Goal: Task Accomplishment & Management: Use online tool/utility

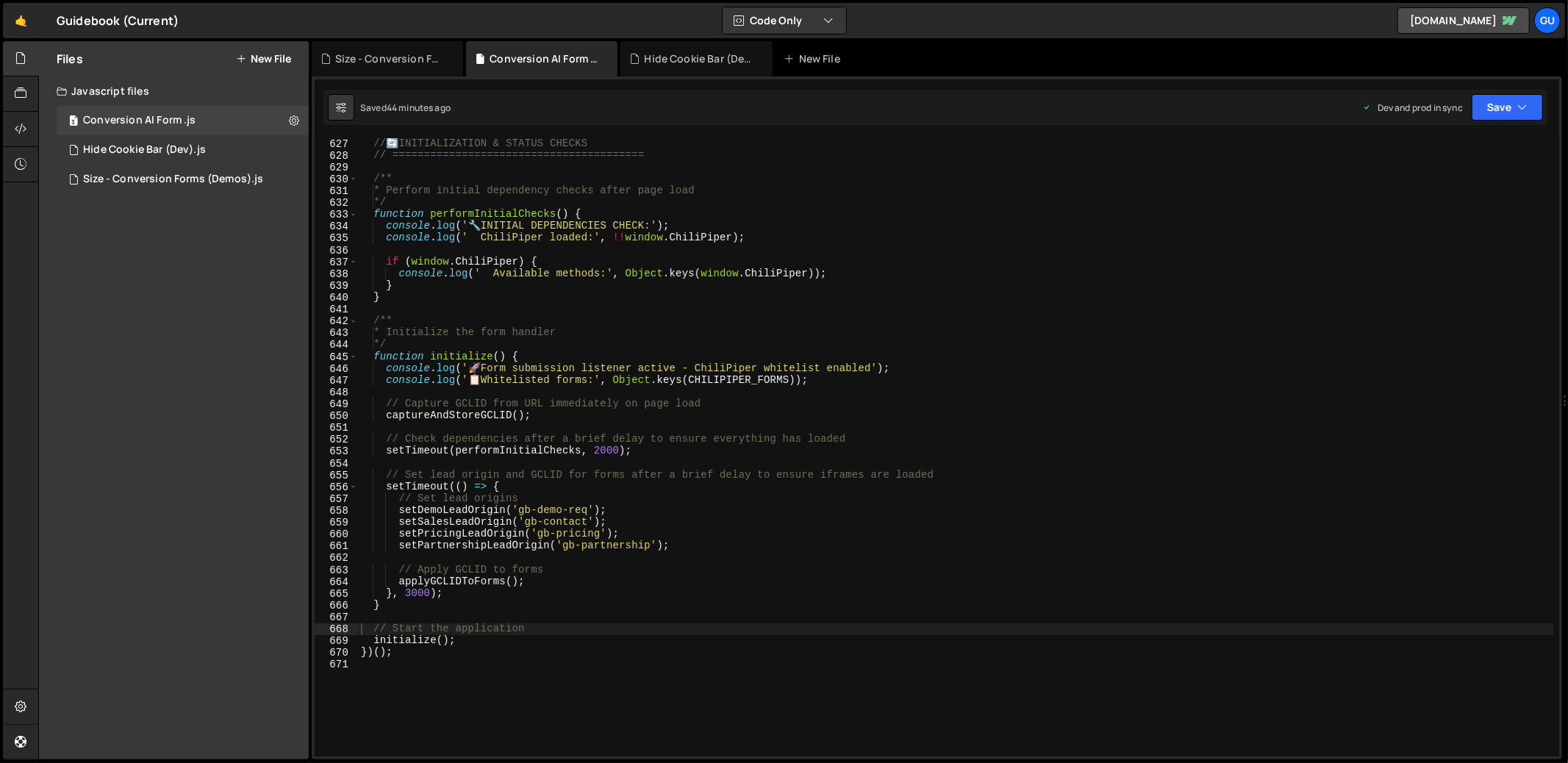
scroll to position [7209, 0]
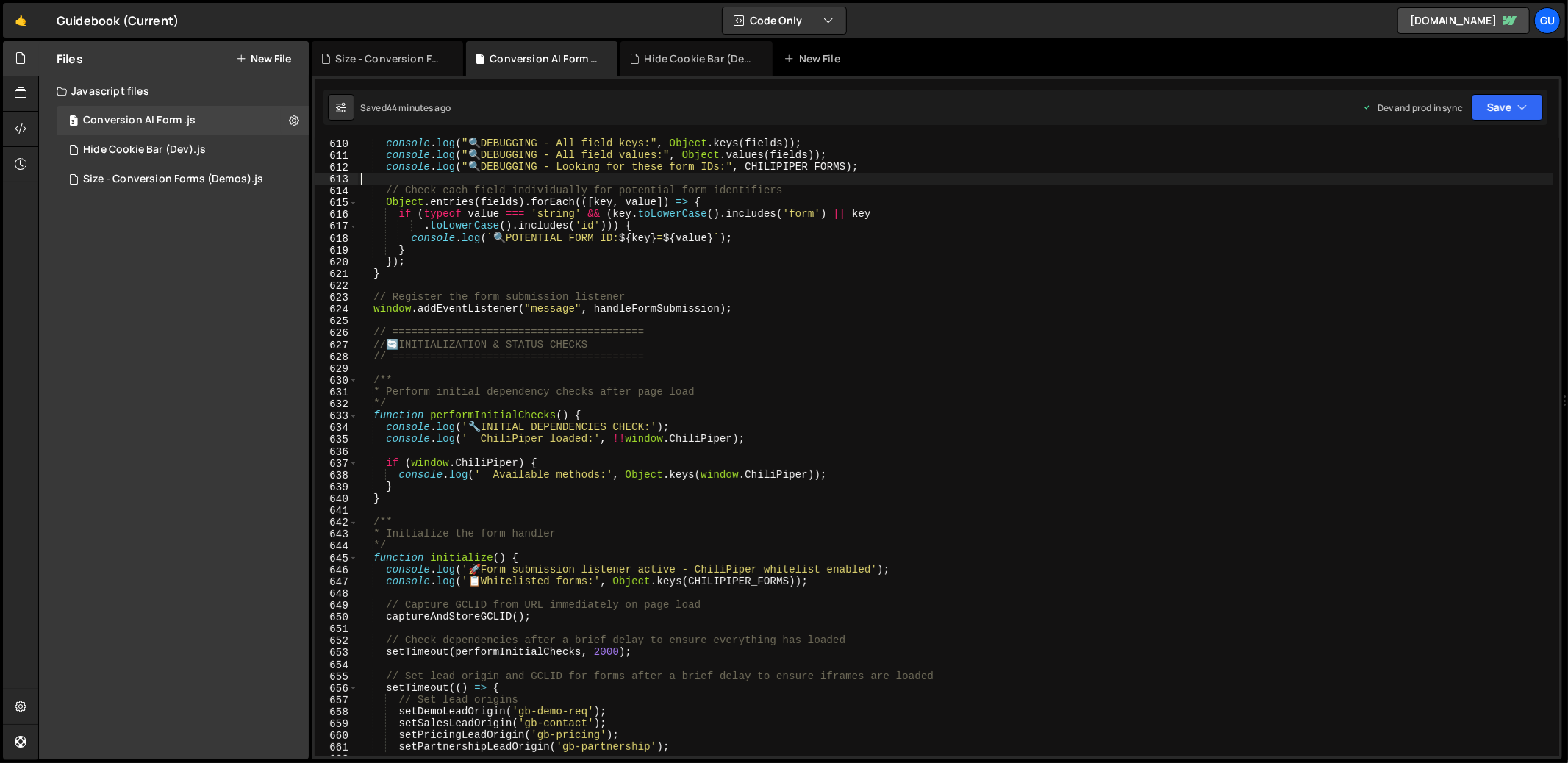
click at [556, 182] on div "console . log ( " 🔍 DEBUGGING - All field keys:" , Object . keys ( fields )) ; …" at bounding box center [956, 458] width 1196 height 641
type textarea "})();"
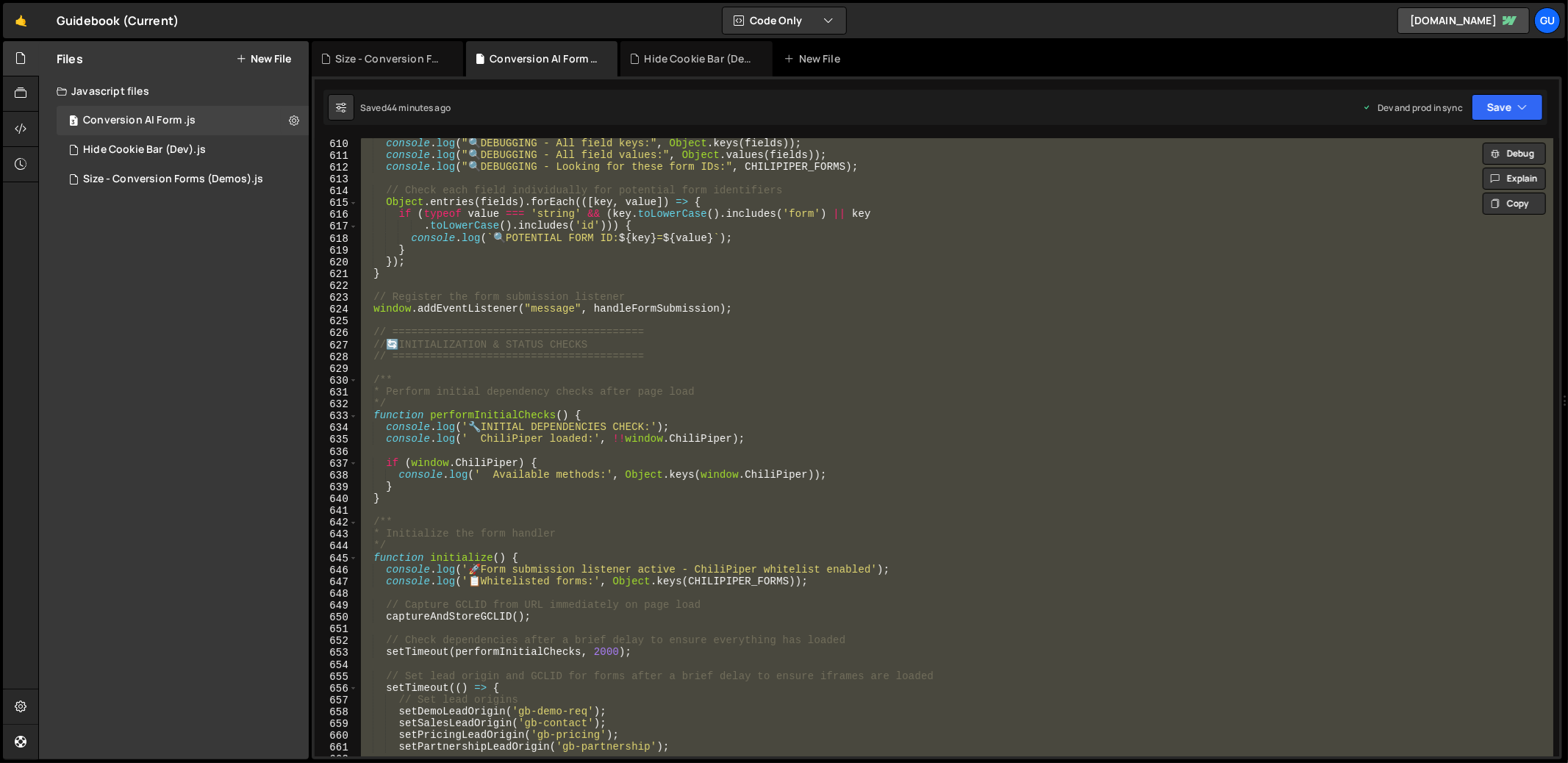
paste textarea
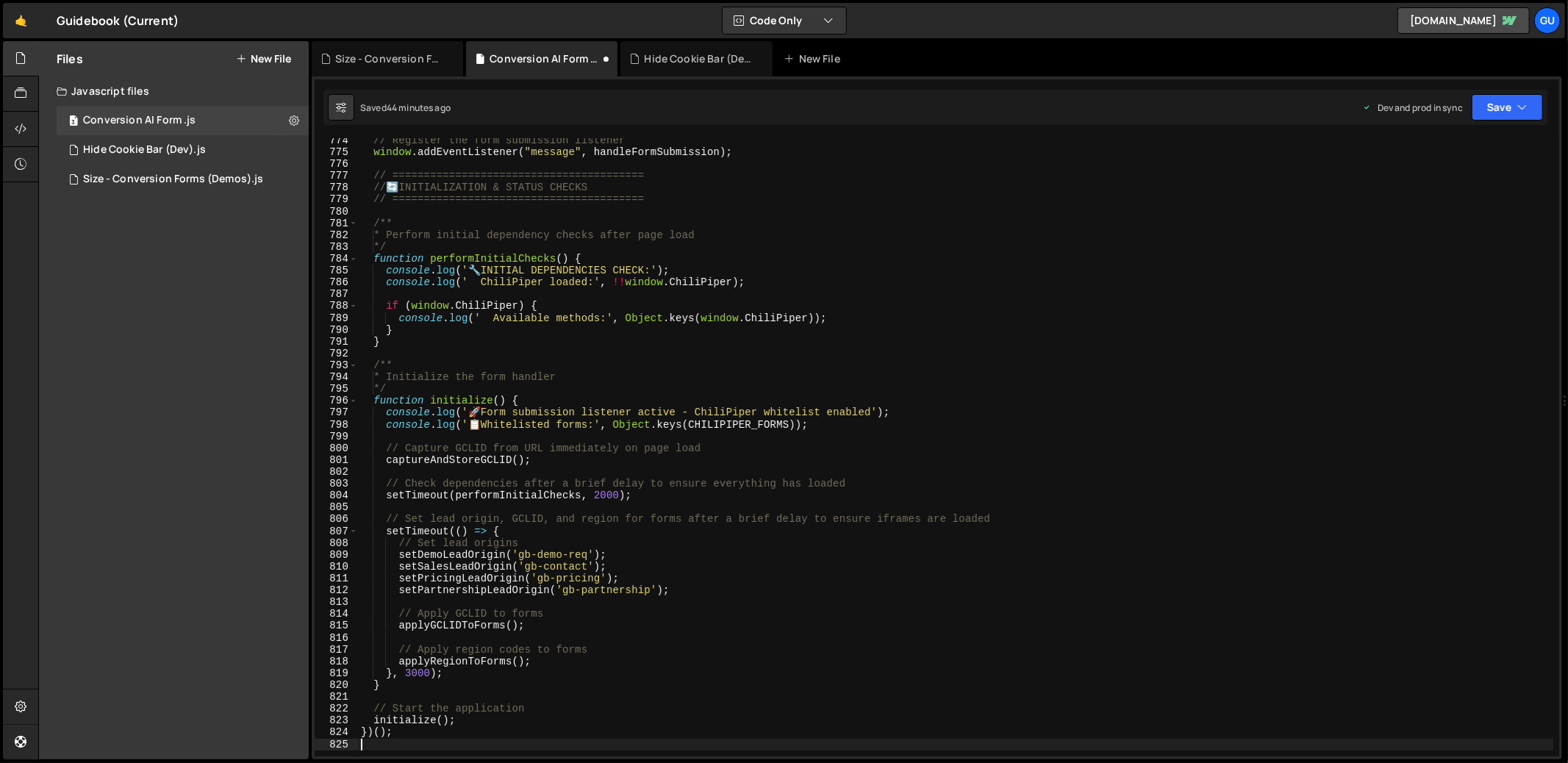
scroll to position [9153, 0]
click at [1503, 115] on button "Save" at bounding box center [1506, 107] width 72 height 26
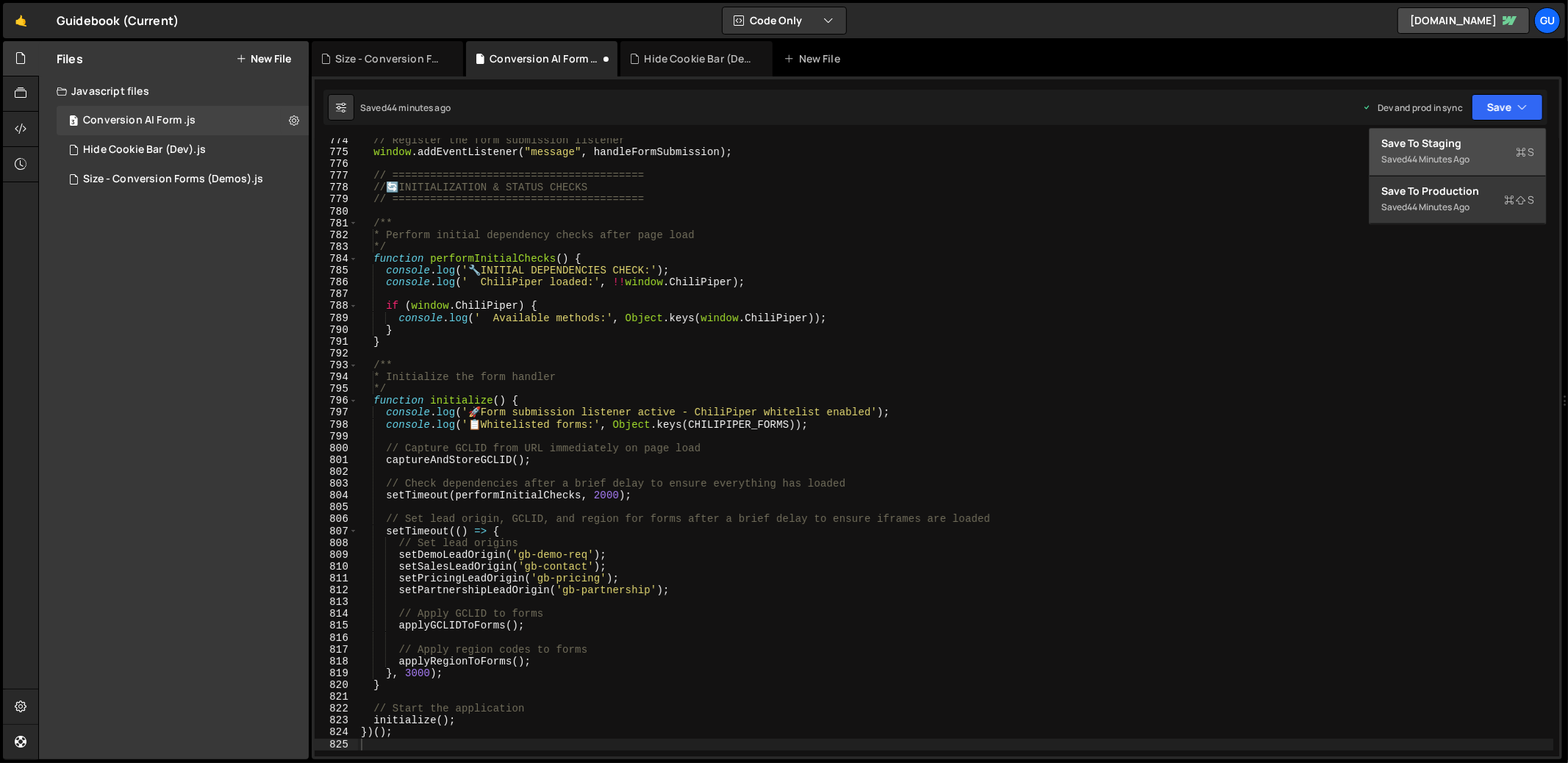
click at [1483, 128] on button "Save to Staging S Saved 44 minutes ago" at bounding box center [1457, 152] width 176 height 48
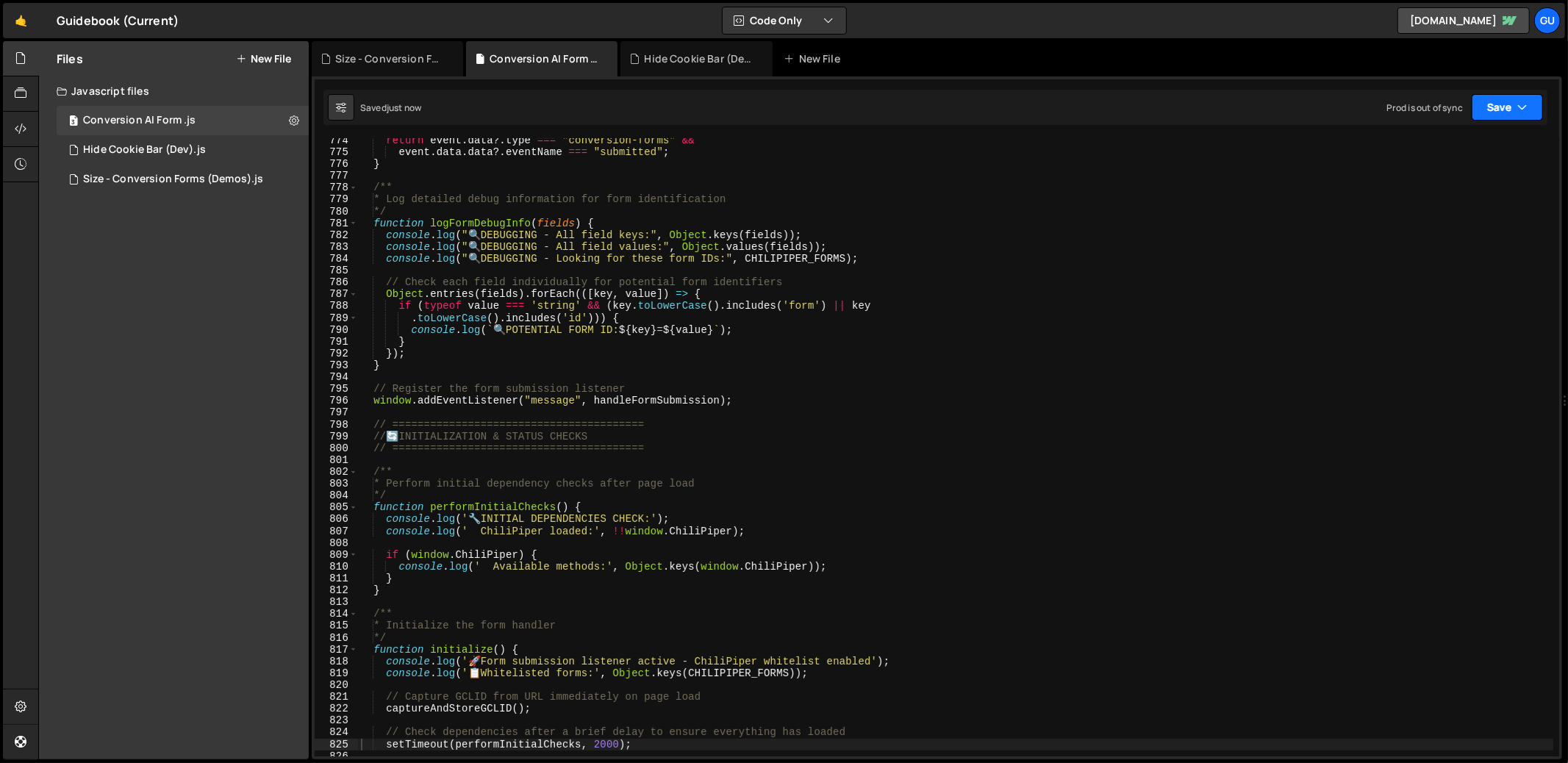
click at [1491, 108] on button "Save" at bounding box center [1506, 107] width 72 height 26
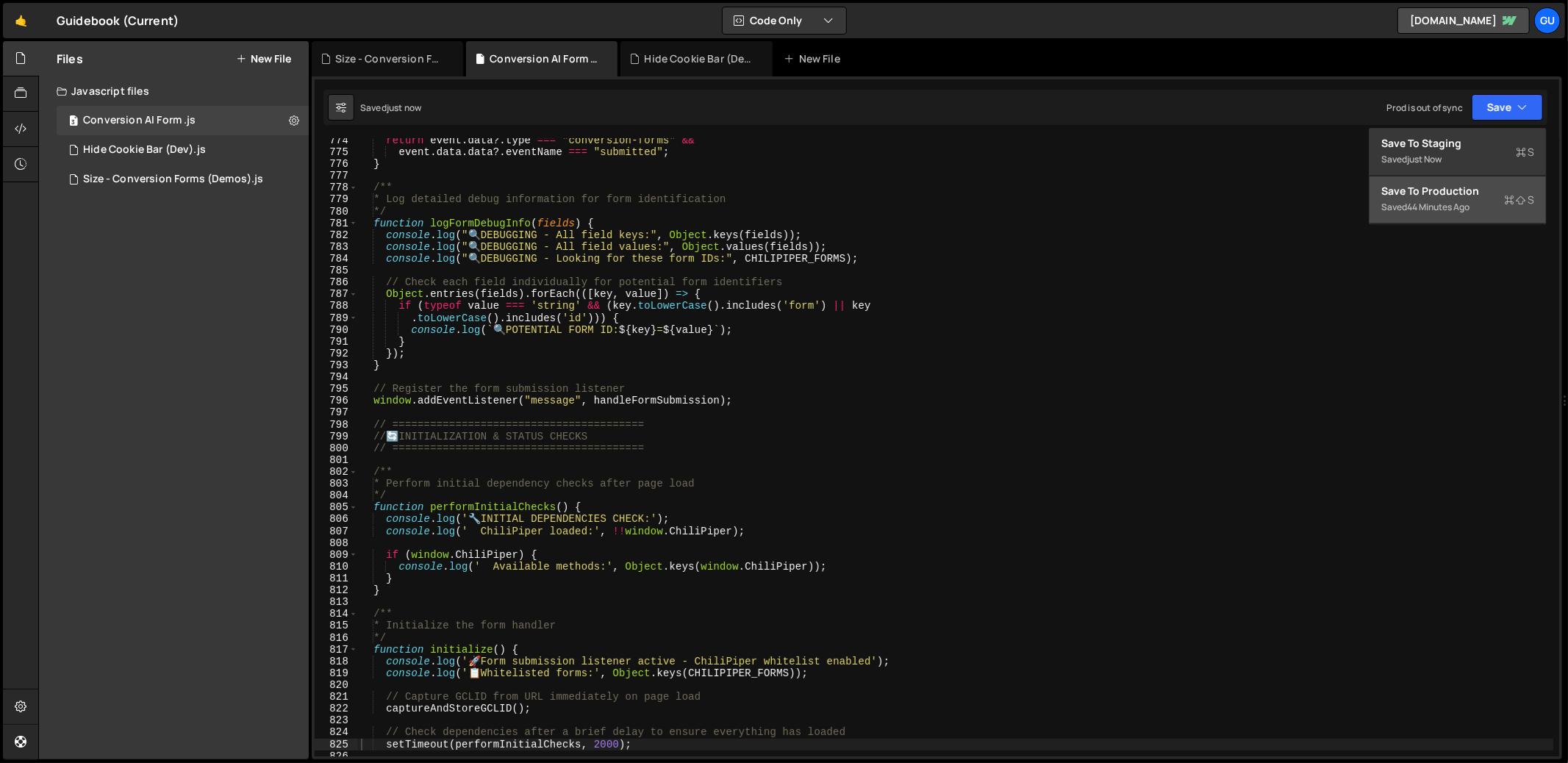
click at [1437, 206] on div "44 minutes ago" at bounding box center [1437, 207] width 62 height 12
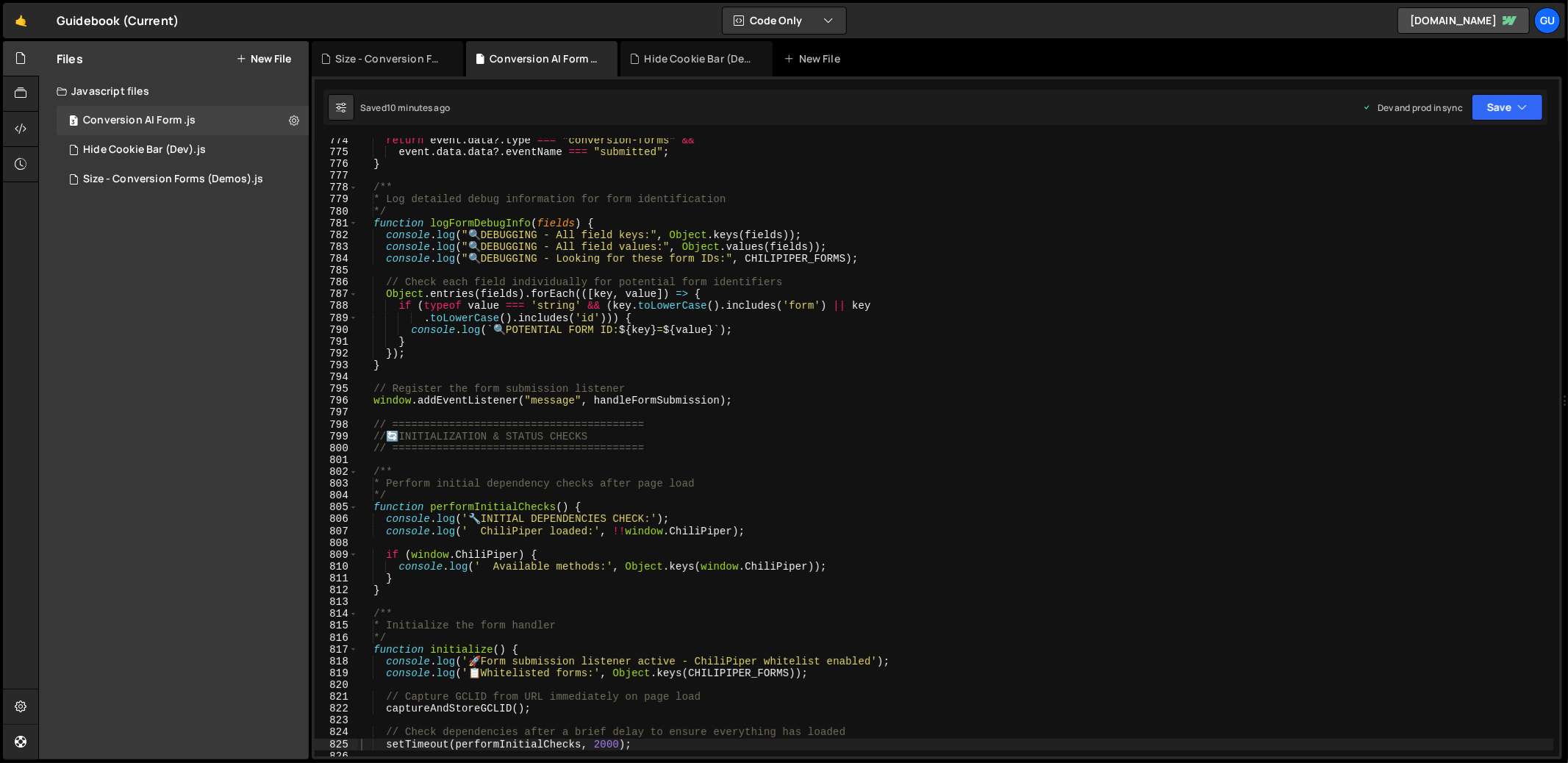
click at [979, 255] on div "return event . data ?. type === "conversion-forms" && event . data . data ?. ev…" at bounding box center [956, 455] width 1196 height 641
type textarea "})();"
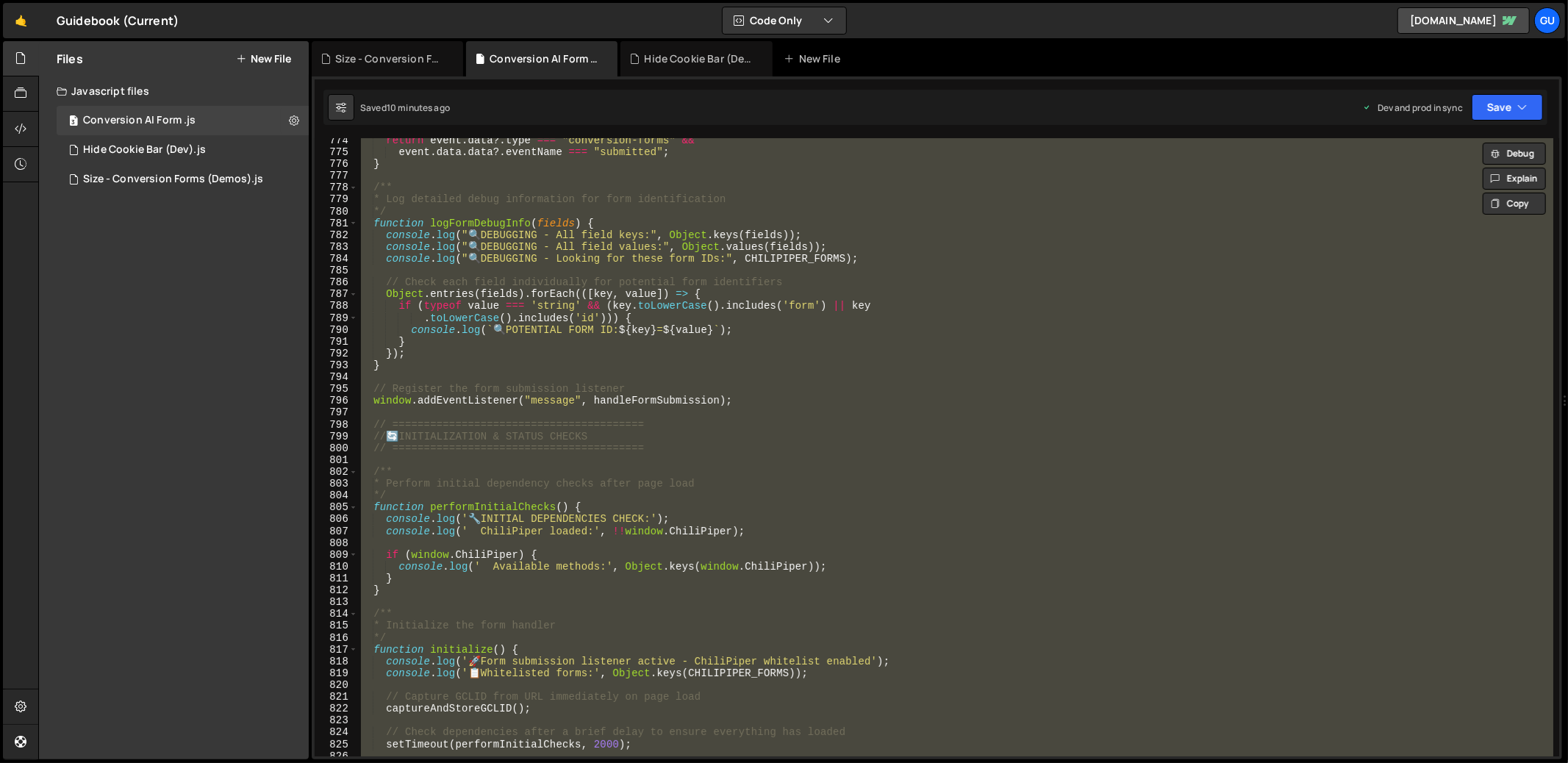
paste textarea
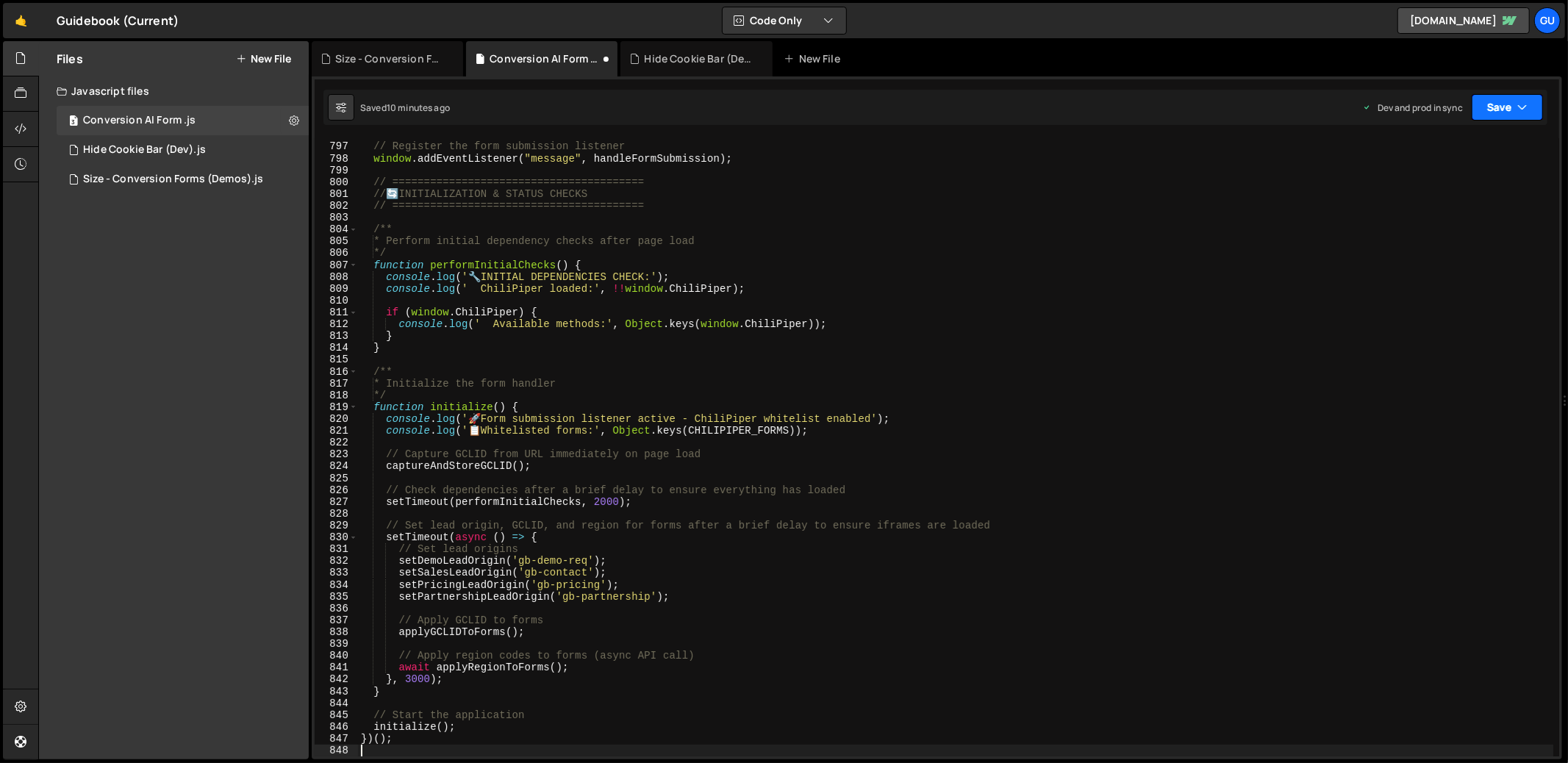
click at [1519, 102] on icon "button" at bounding box center [1522, 107] width 10 height 15
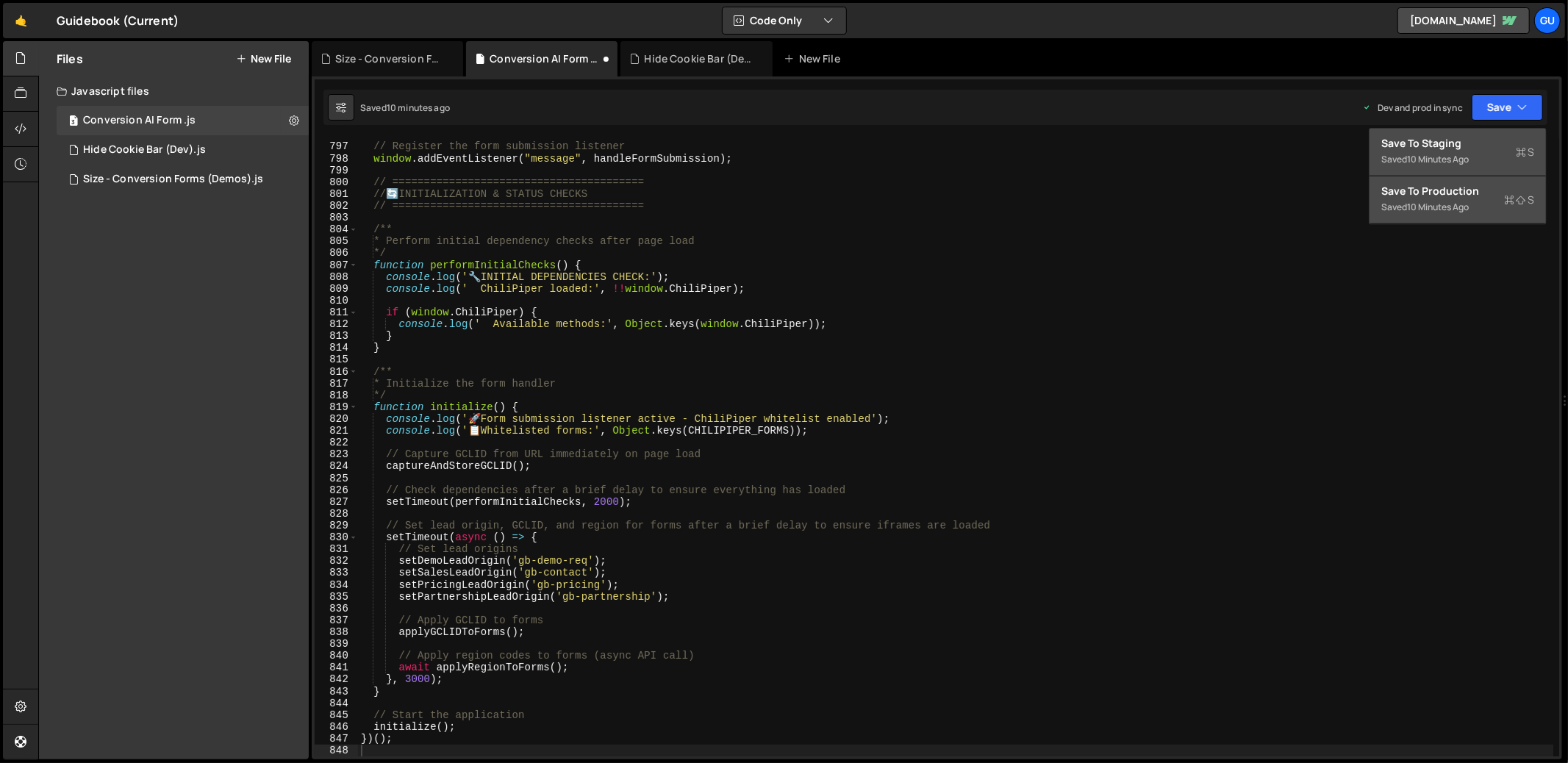
click at [1503, 135] on button "Save to Staging S Saved 10 minutes ago" at bounding box center [1457, 152] width 176 height 48
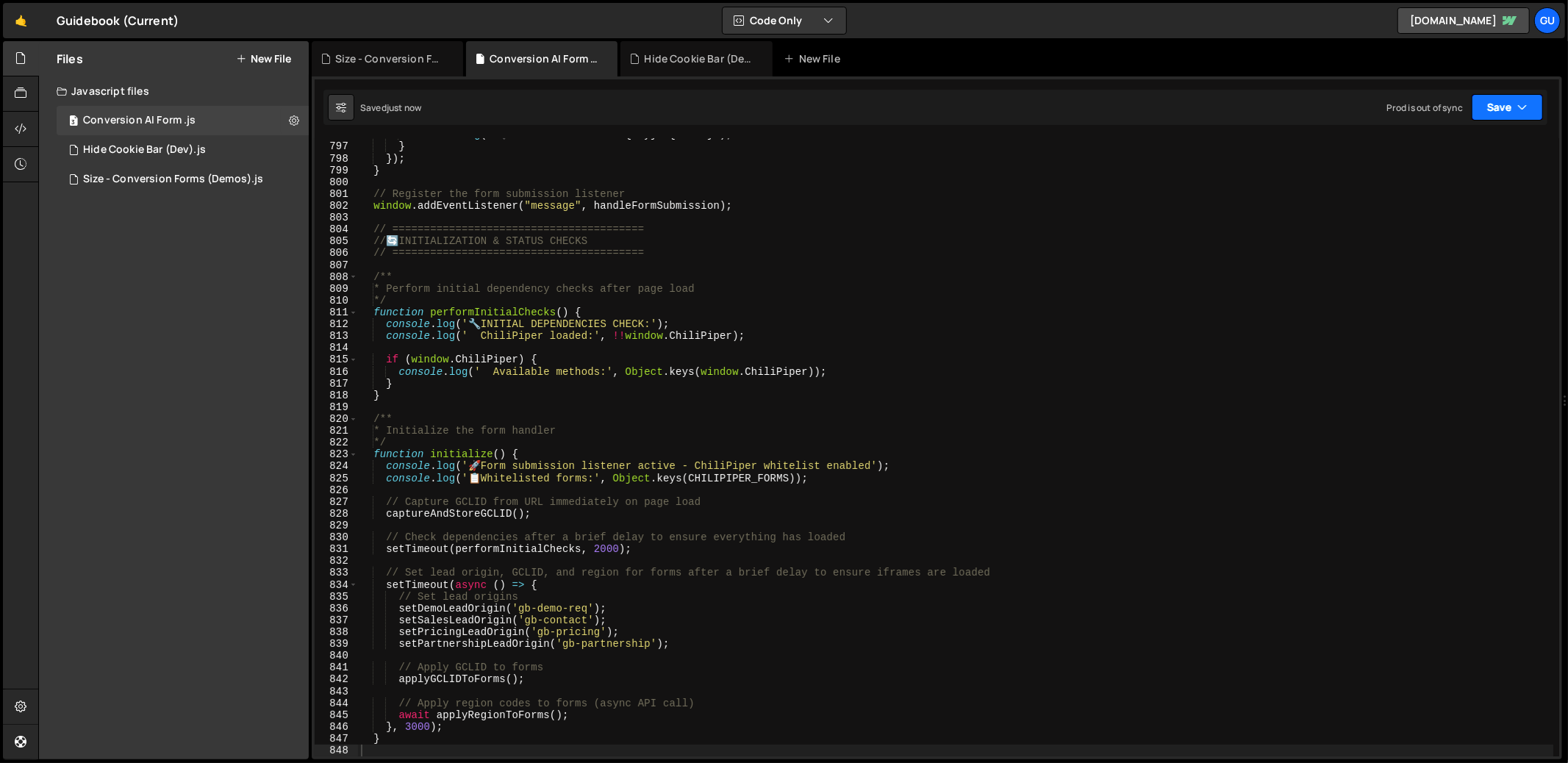
click at [1513, 112] on button "Save" at bounding box center [1506, 107] width 72 height 26
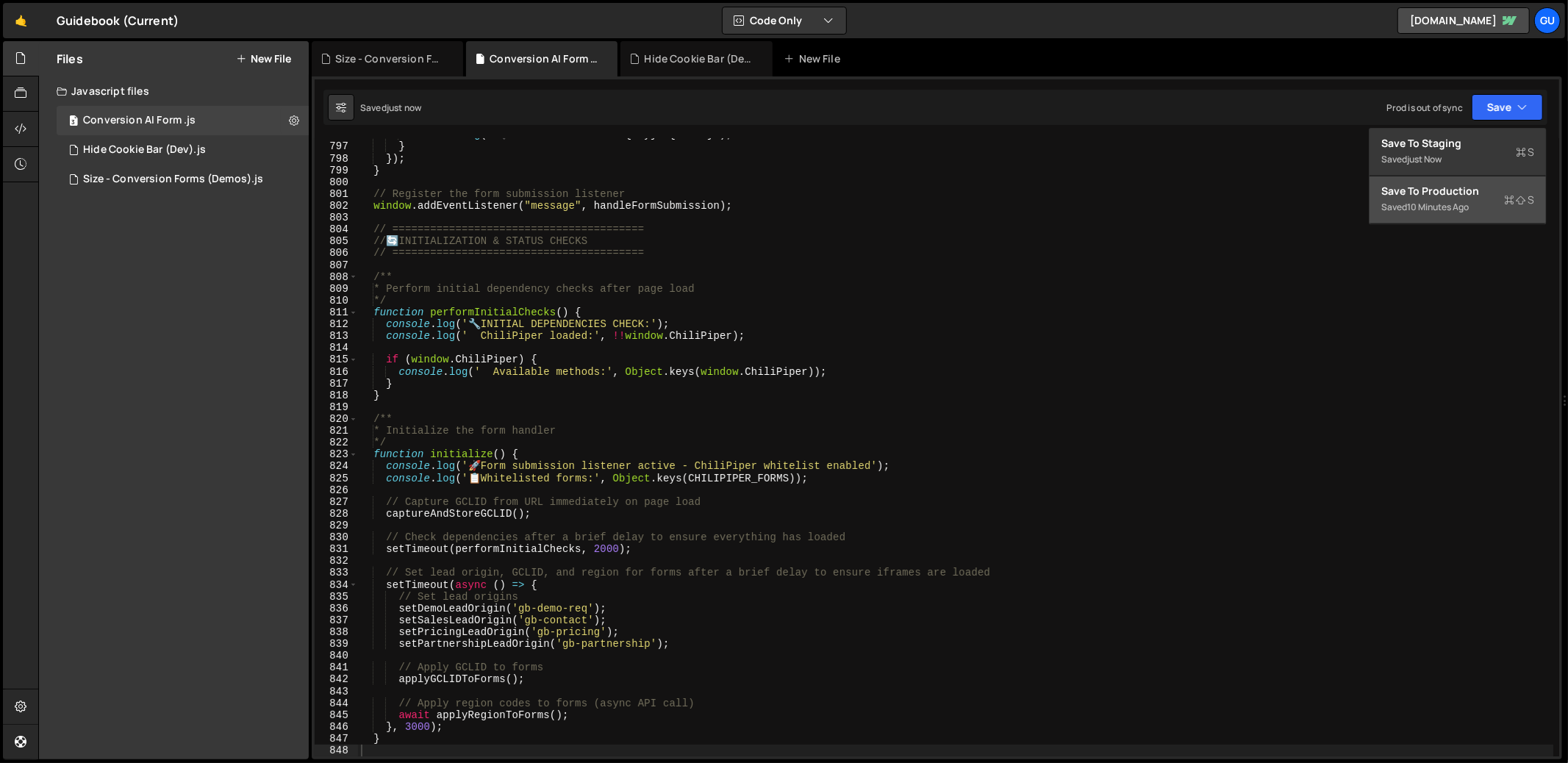
click at [1464, 192] on div "Save to Production S" at bounding box center [1457, 191] width 153 height 15
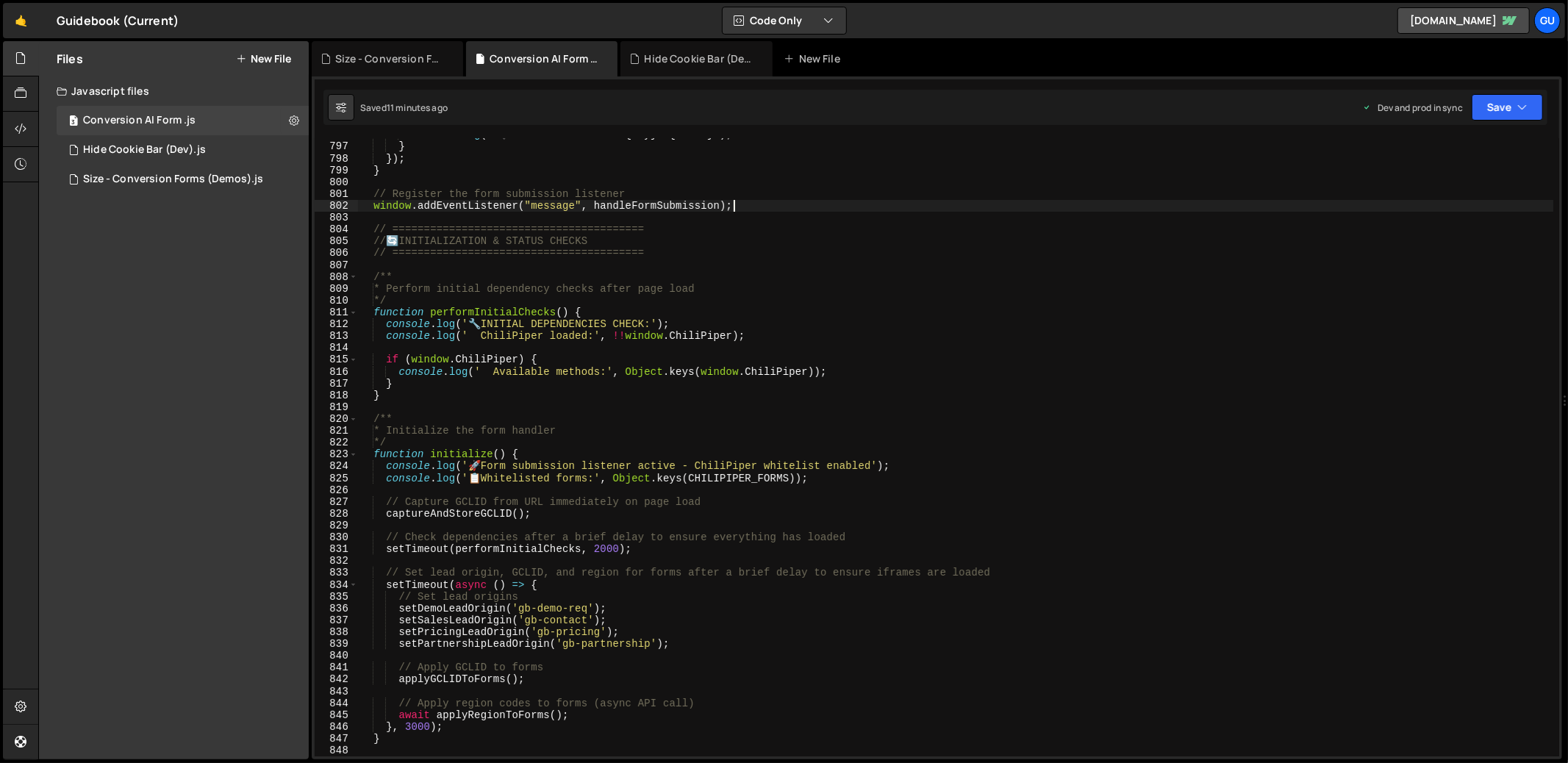
click at [769, 202] on div "console . log ( ` 🔍 POTENTIAL FORM ID: ${ key } = ${ value } ` ) ; } }) ; } // …" at bounding box center [956, 449] width 1196 height 641
type textarea "})();"
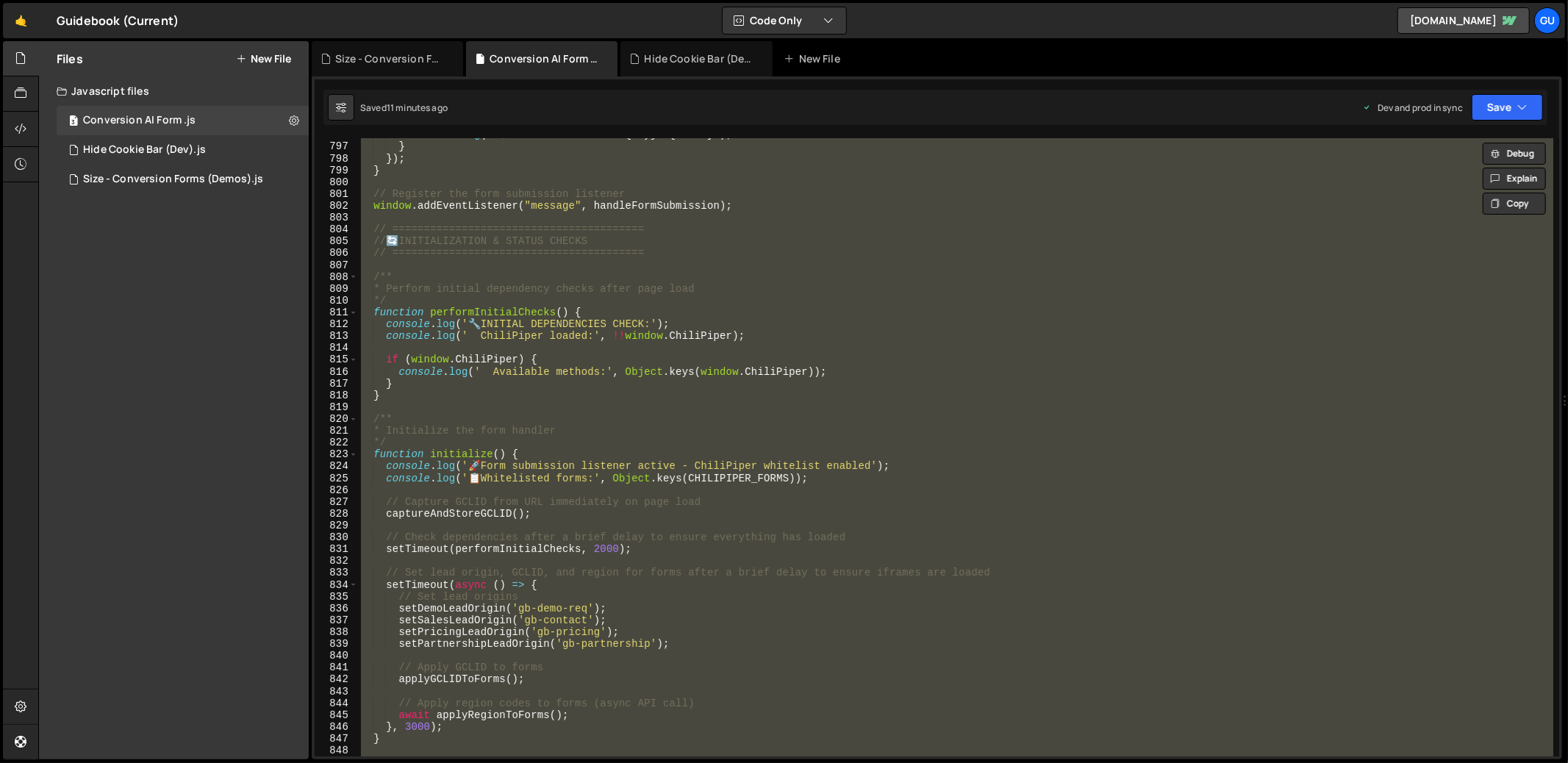
paste textarea
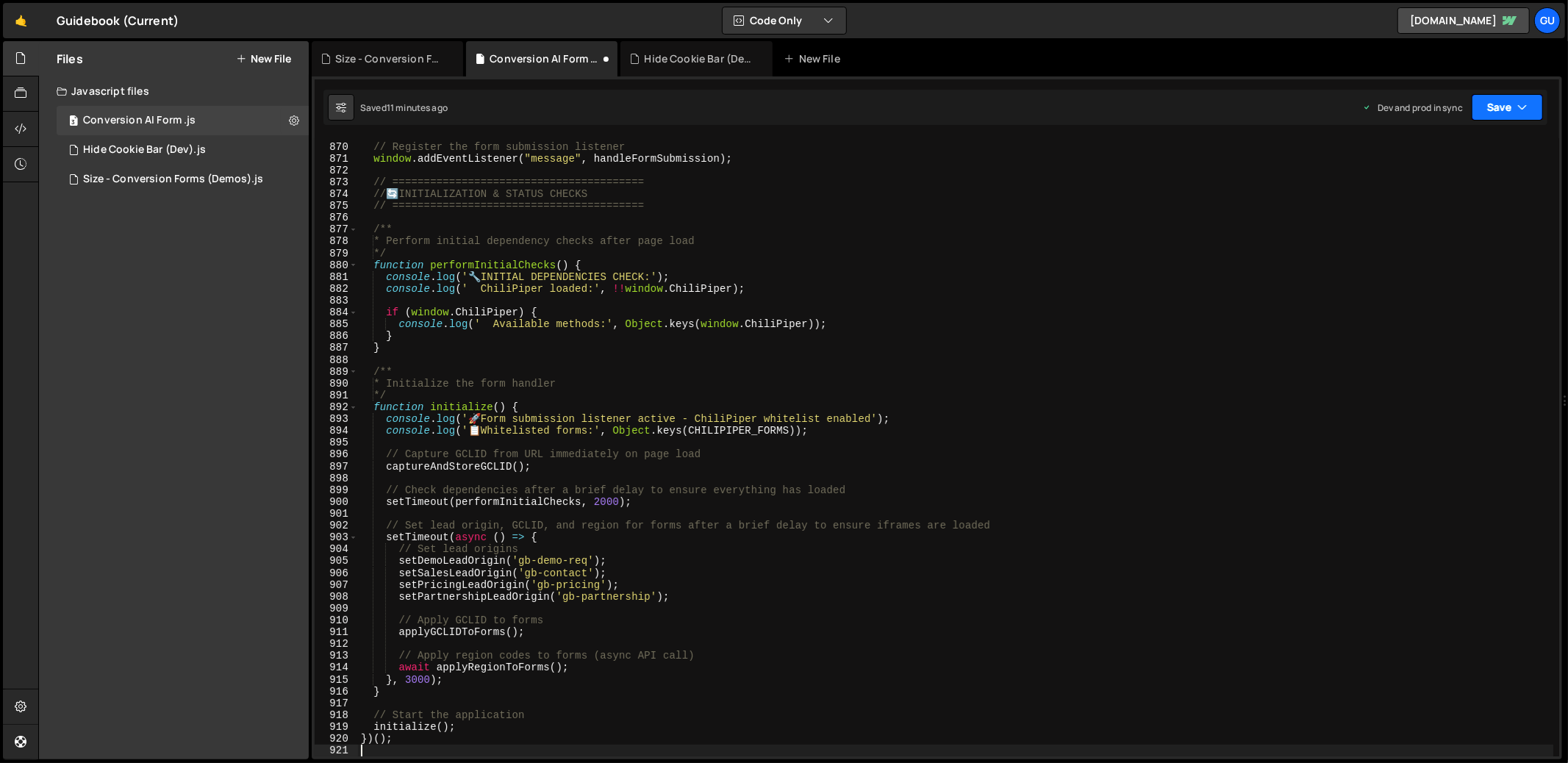
click at [1522, 100] on icon "button" at bounding box center [1522, 107] width 10 height 15
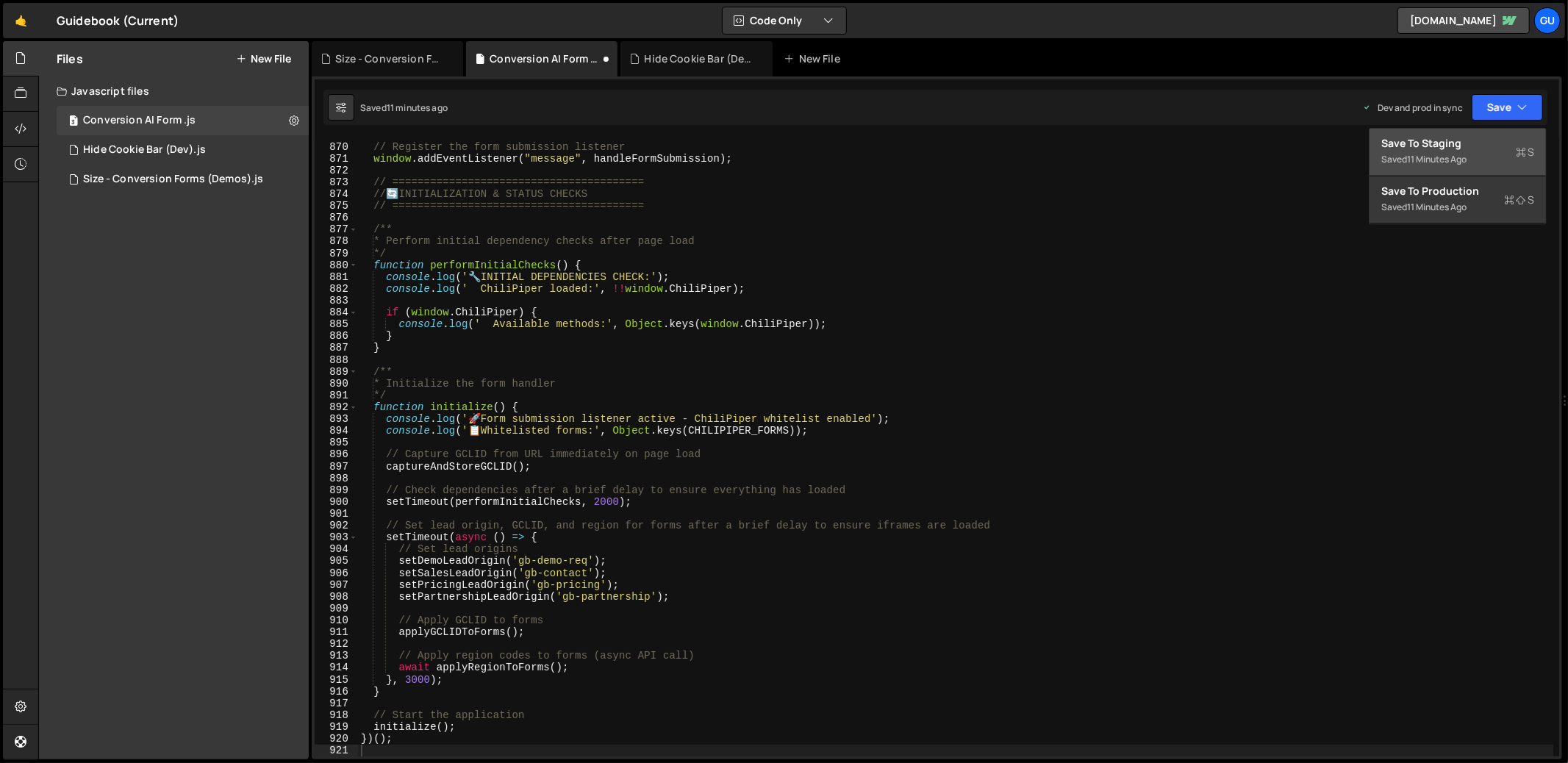
click at [1491, 136] on div "Save to Staging S" at bounding box center [1457, 143] width 153 height 15
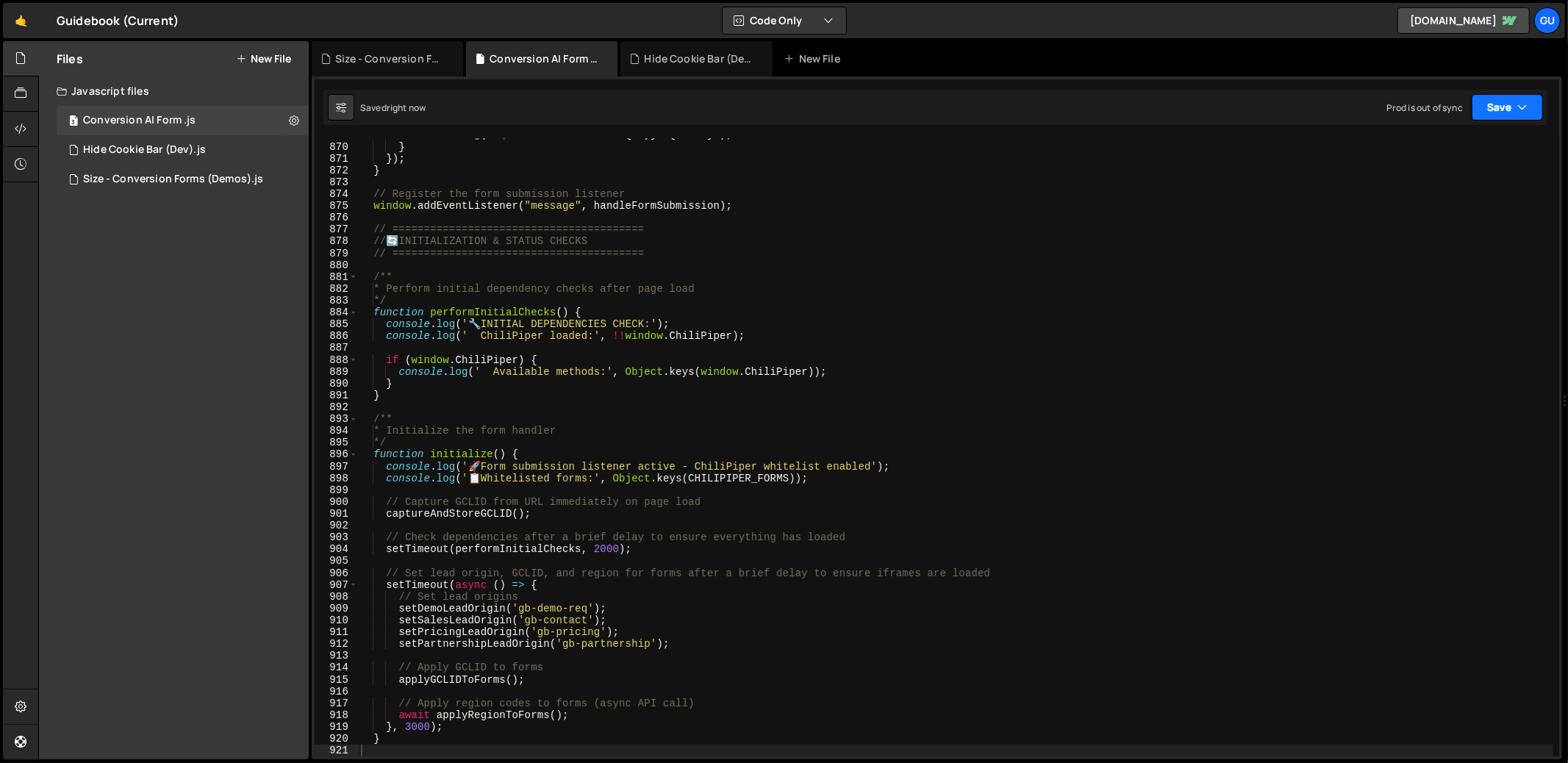
click at [1506, 96] on button "Save" at bounding box center [1506, 107] width 72 height 26
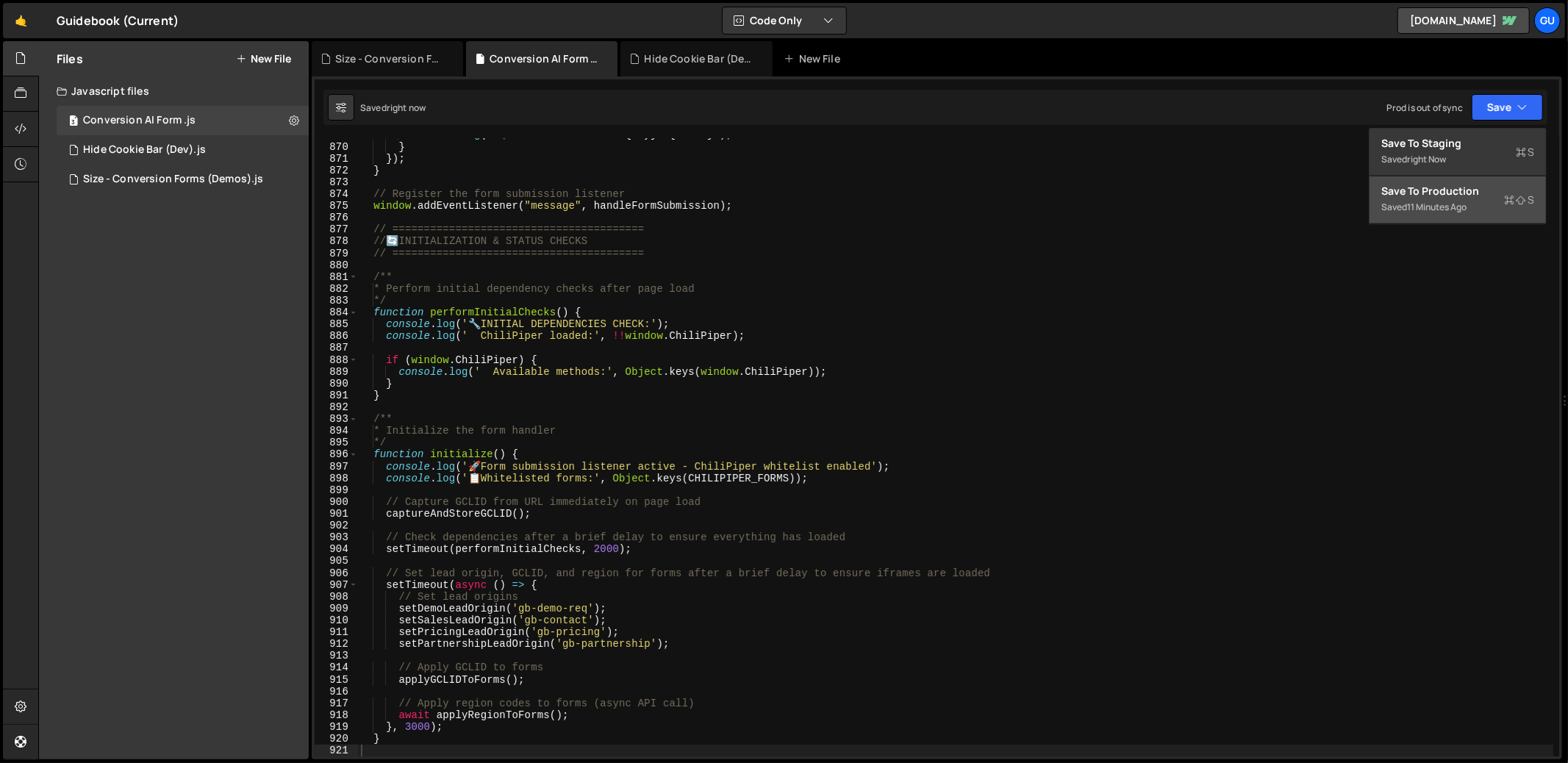
click at [1477, 194] on div "Save to Production S" at bounding box center [1457, 191] width 153 height 15
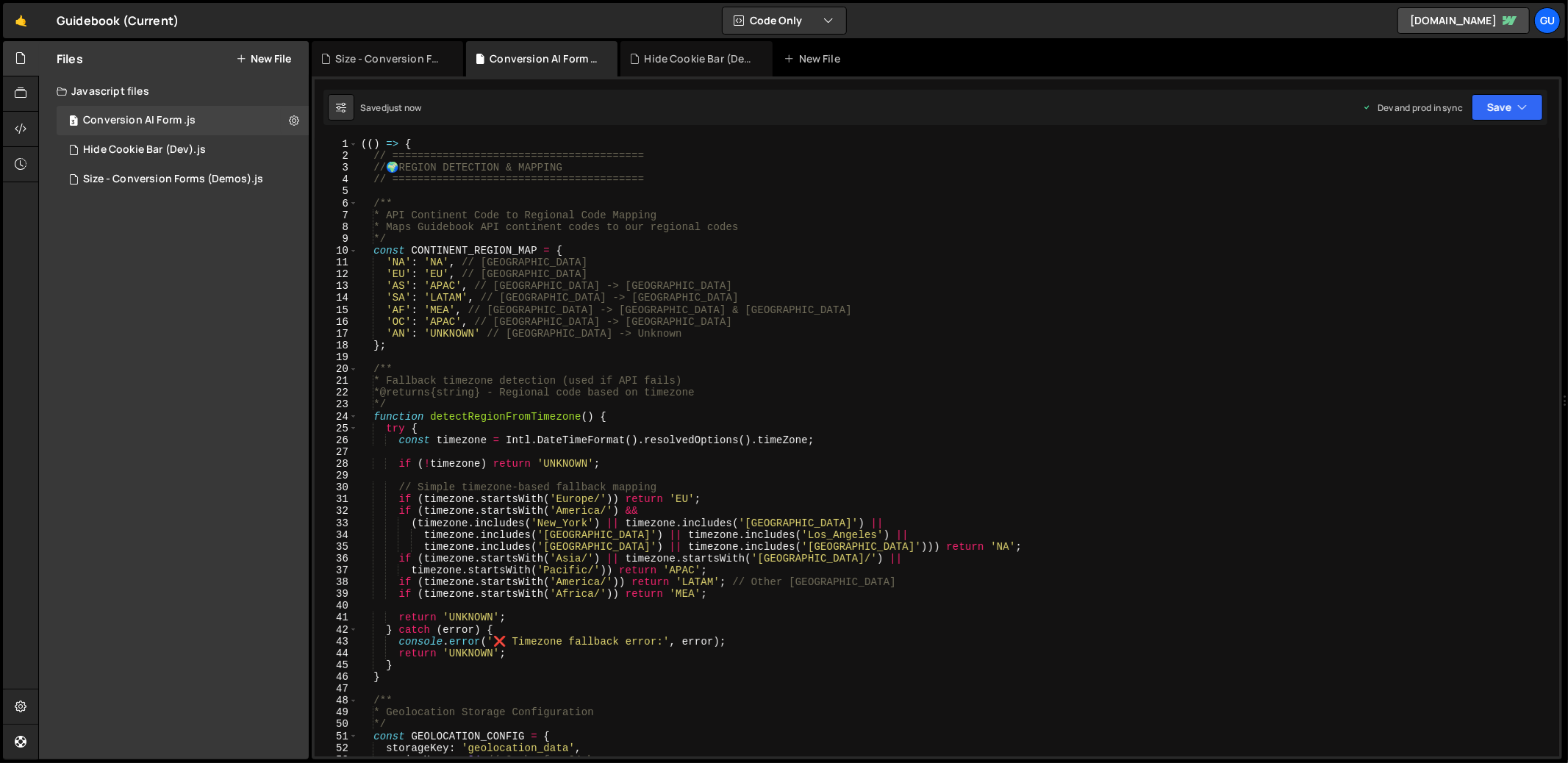
scroll to position [0, 0]
click at [304, 119] on button at bounding box center [294, 120] width 26 height 26
type input "Conversion AI Form"
radio input "true"
checkbox input "true"
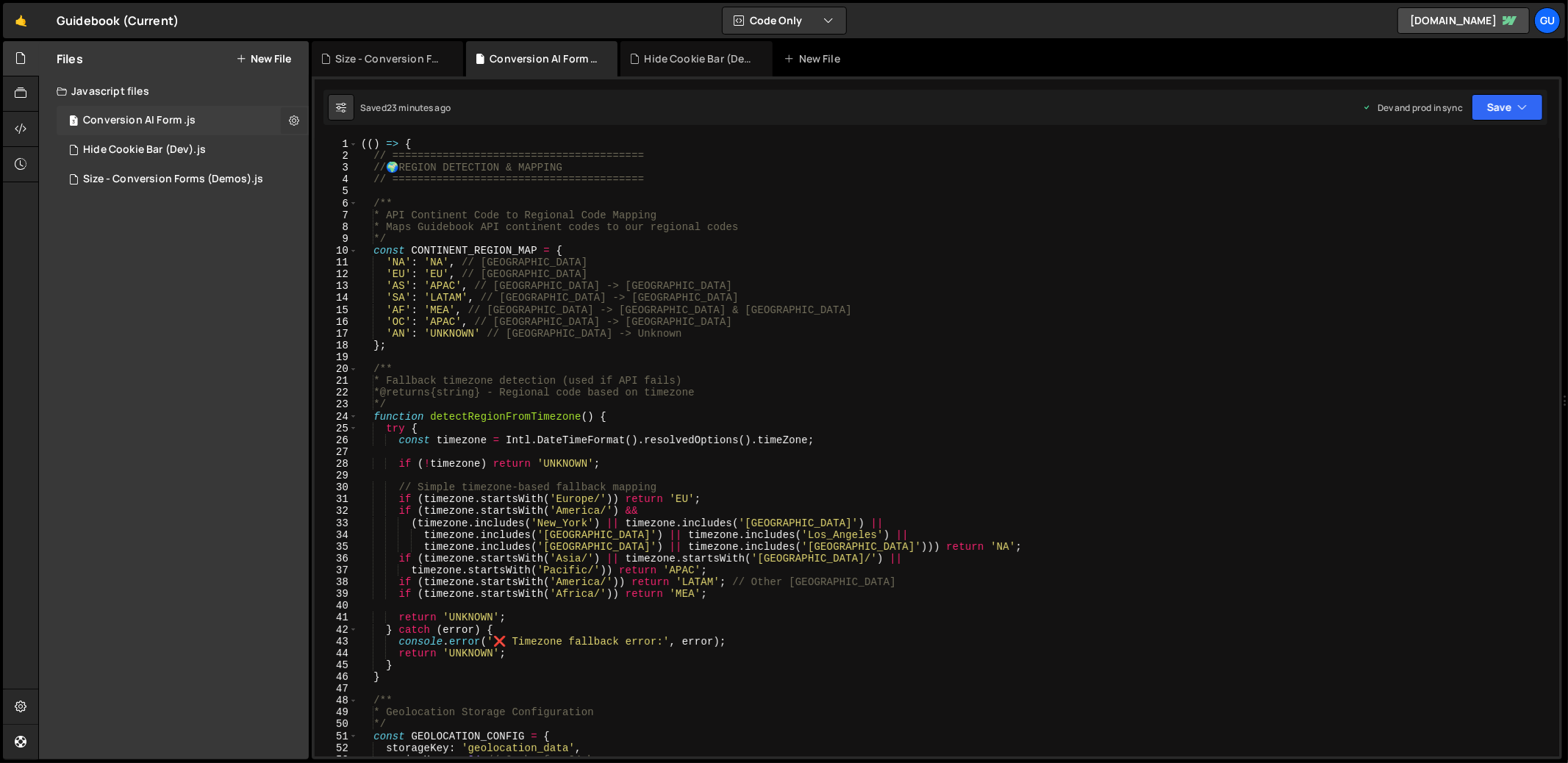
checkbox input "true"
click at [355, 162] on button "Edit File Settings" at bounding box center [383, 152] width 144 height 29
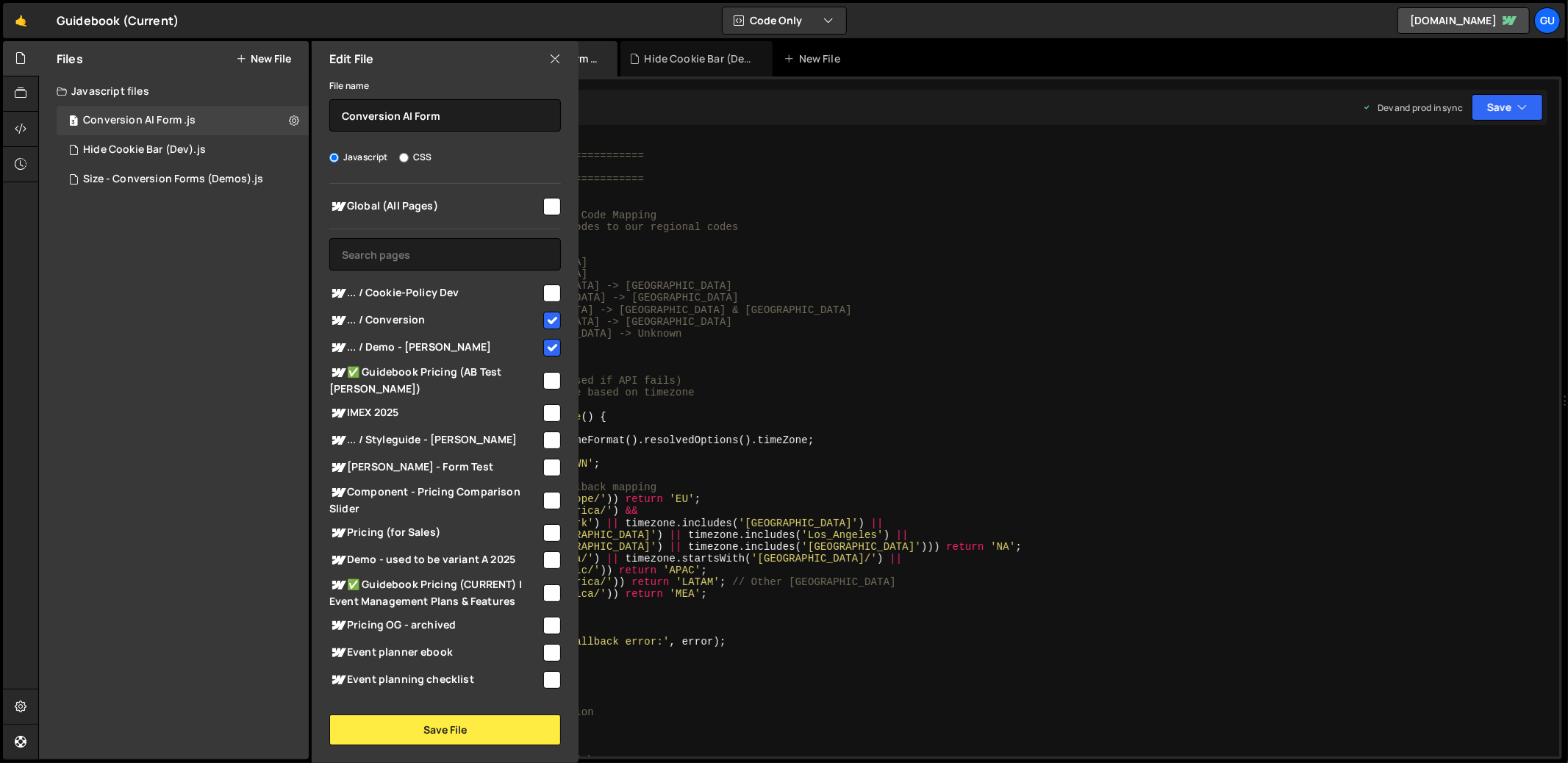
click at [548, 208] on input "checkbox" at bounding box center [552, 206] width 18 height 18
checkbox input "true"
click at [550, 346] on input "checkbox" at bounding box center [552, 347] width 18 height 18
checkbox input "false"
click at [546, 325] on input "checkbox" at bounding box center [552, 320] width 18 height 18
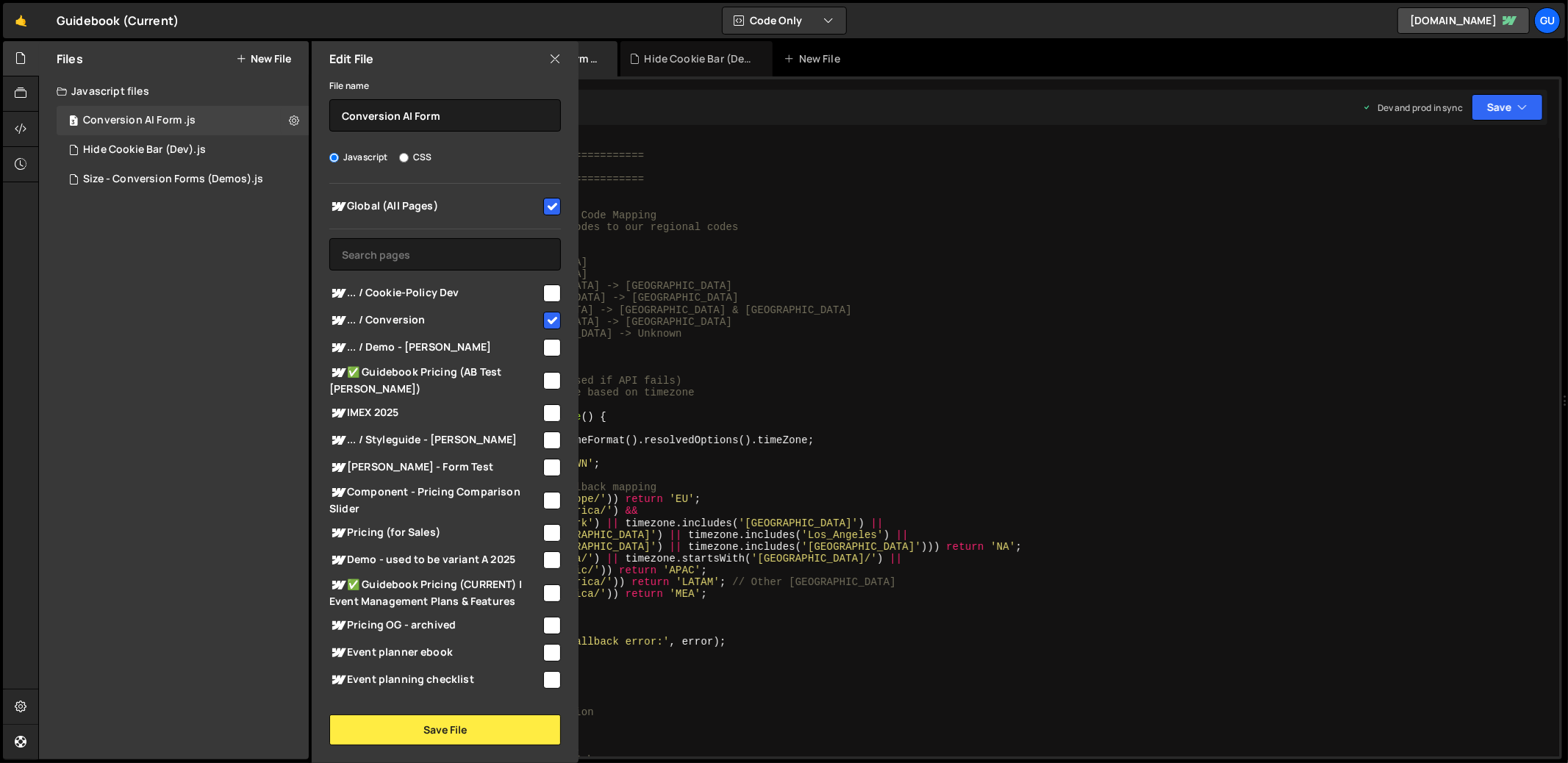
checkbox input "false"
click at [461, 718] on button "Save File" at bounding box center [445, 729] width 232 height 31
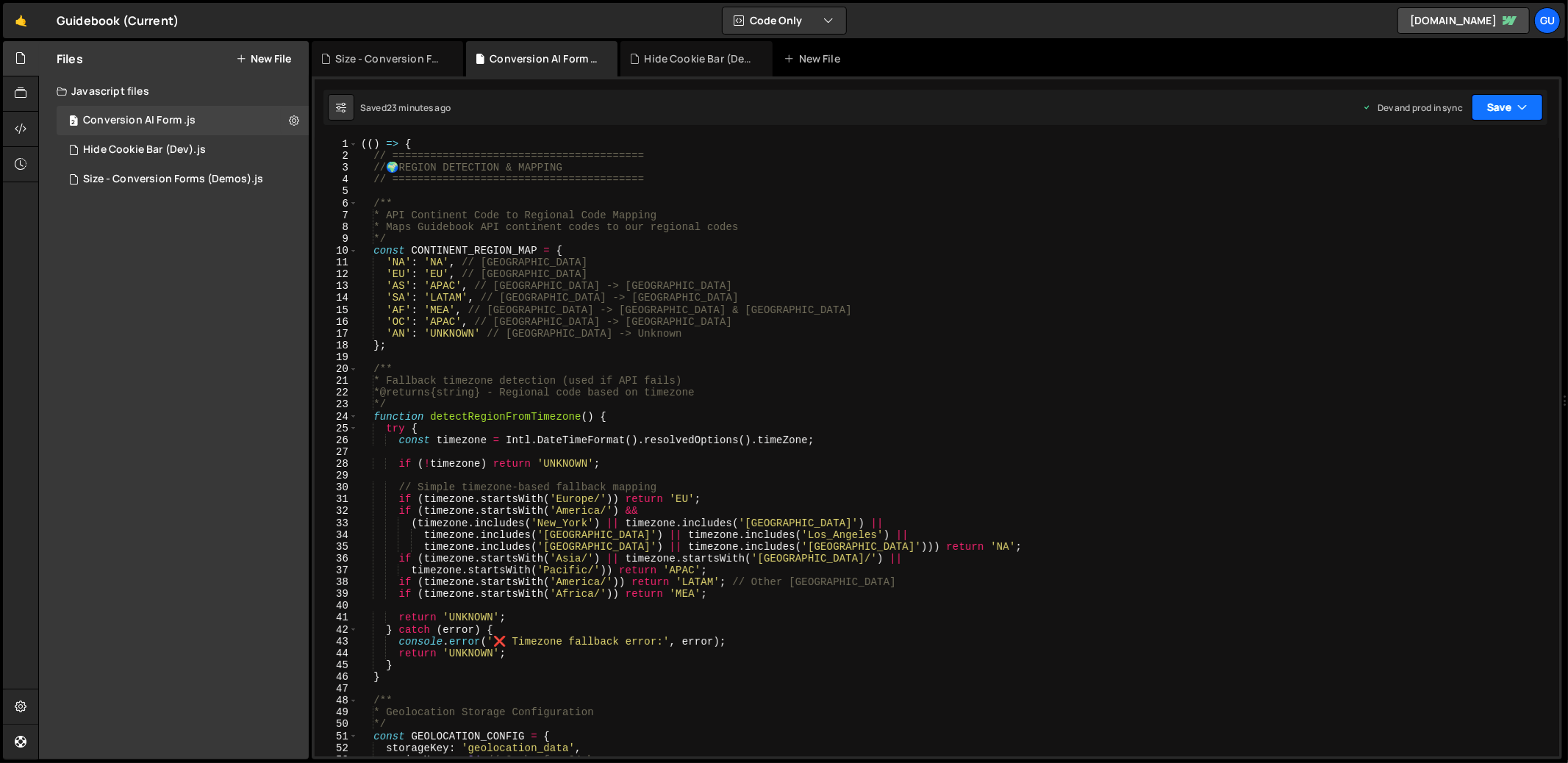
click at [1480, 118] on button "Save" at bounding box center [1506, 107] width 72 height 26
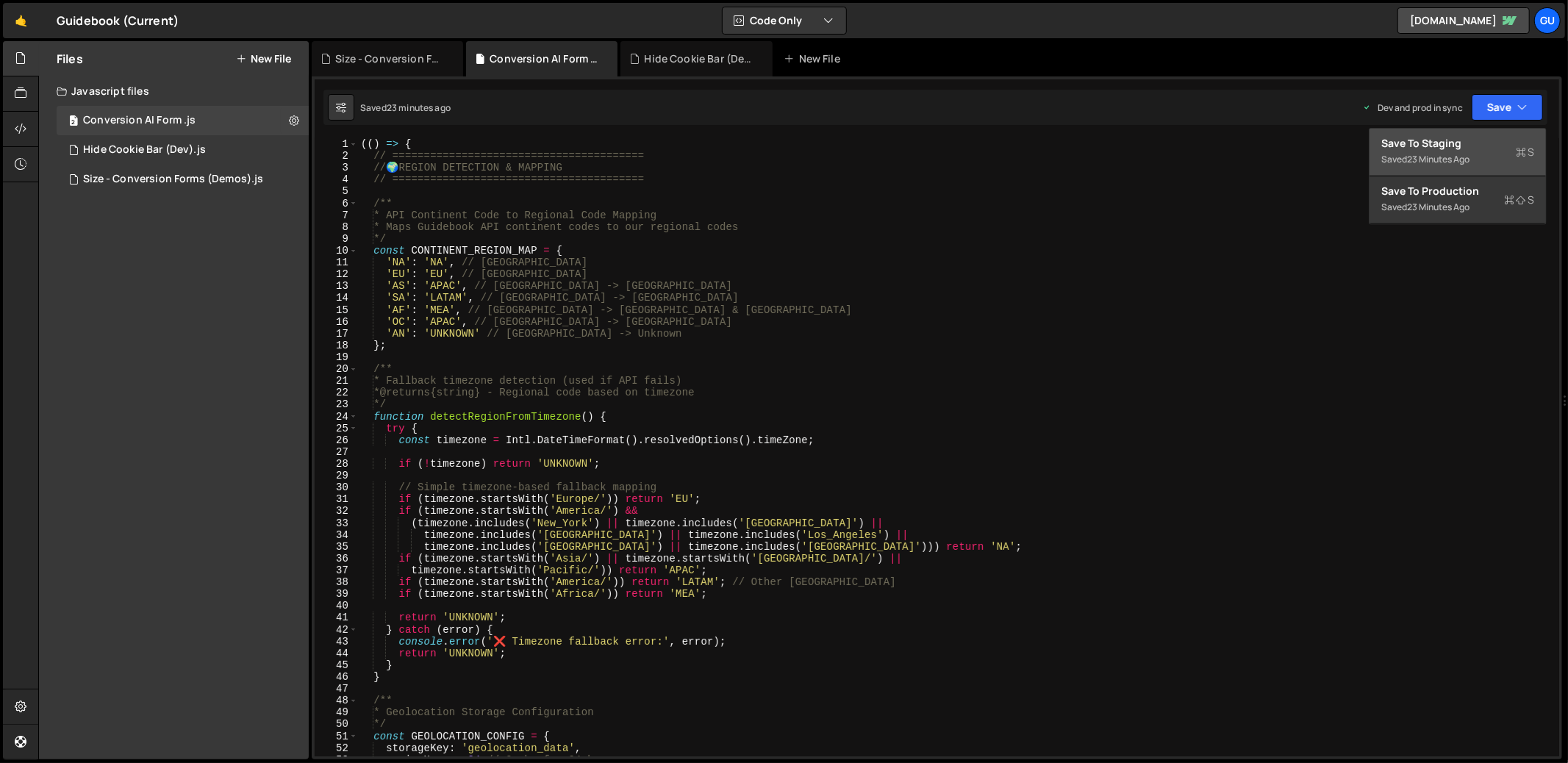
click at [1472, 136] on div "Save to Staging S" at bounding box center [1457, 143] width 153 height 15
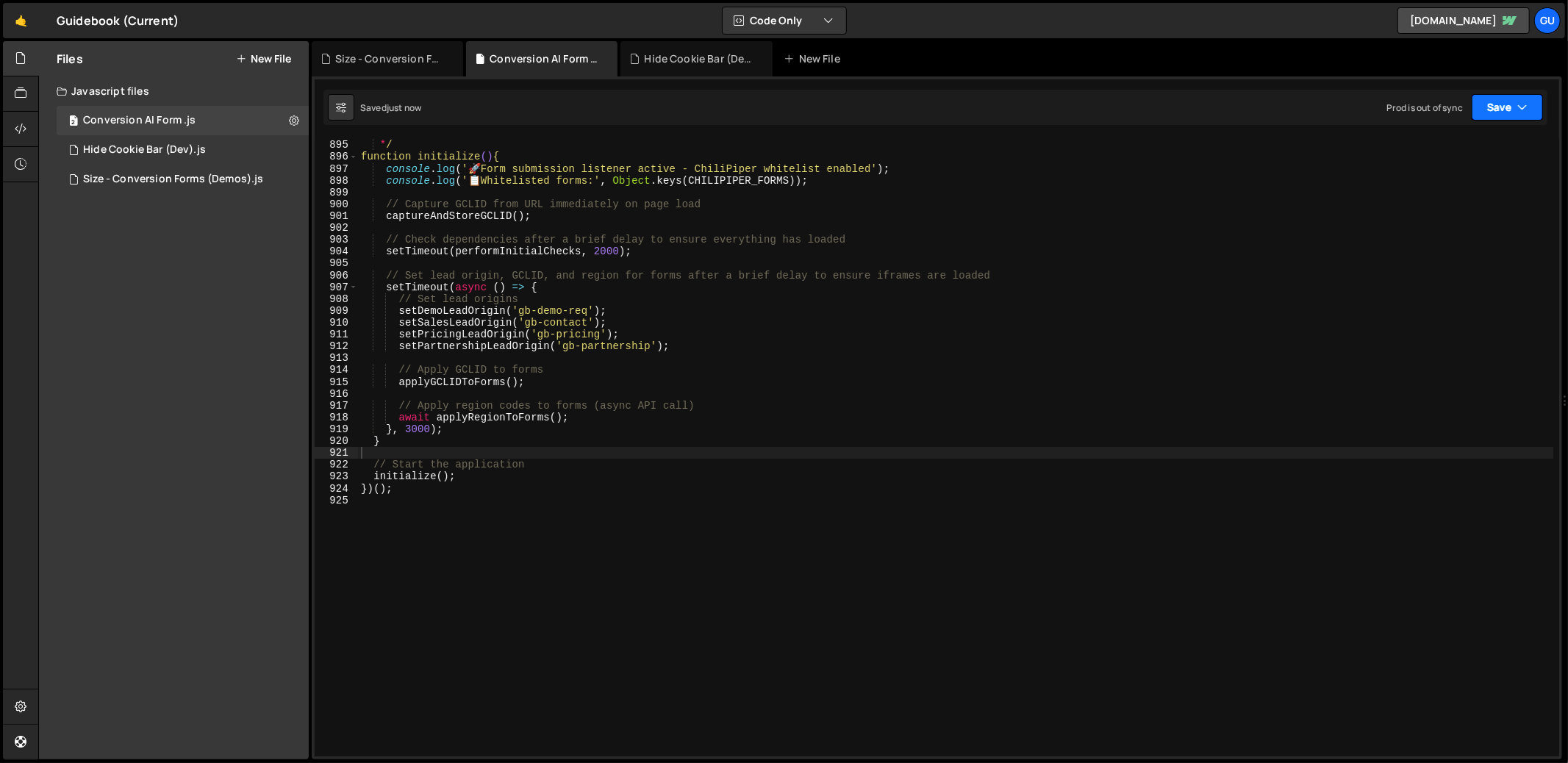
click at [1505, 105] on button "Save" at bounding box center [1506, 107] width 72 height 26
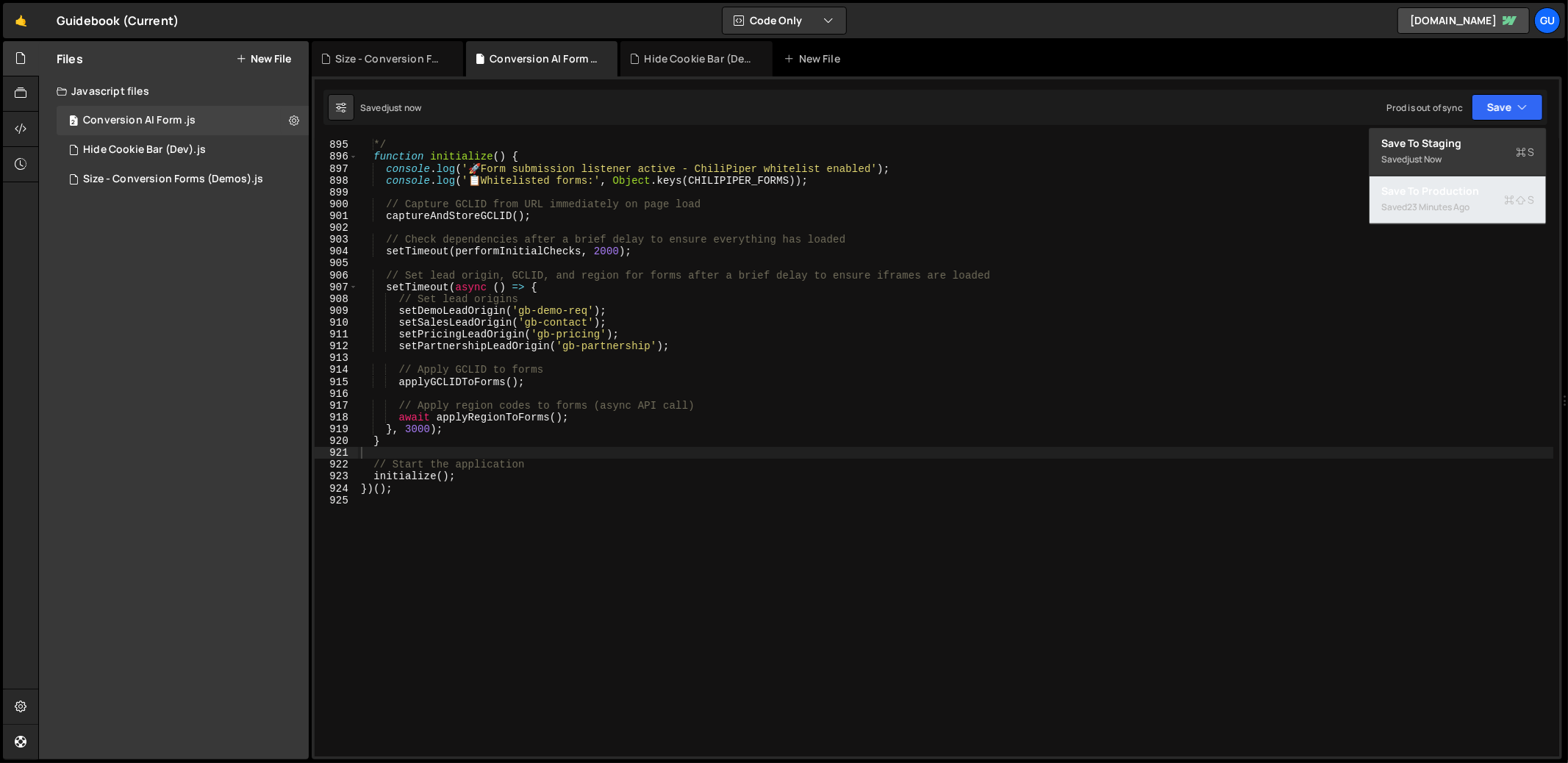
click at [1471, 194] on div "Save to Production S" at bounding box center [1457, 191] width 153 height 15
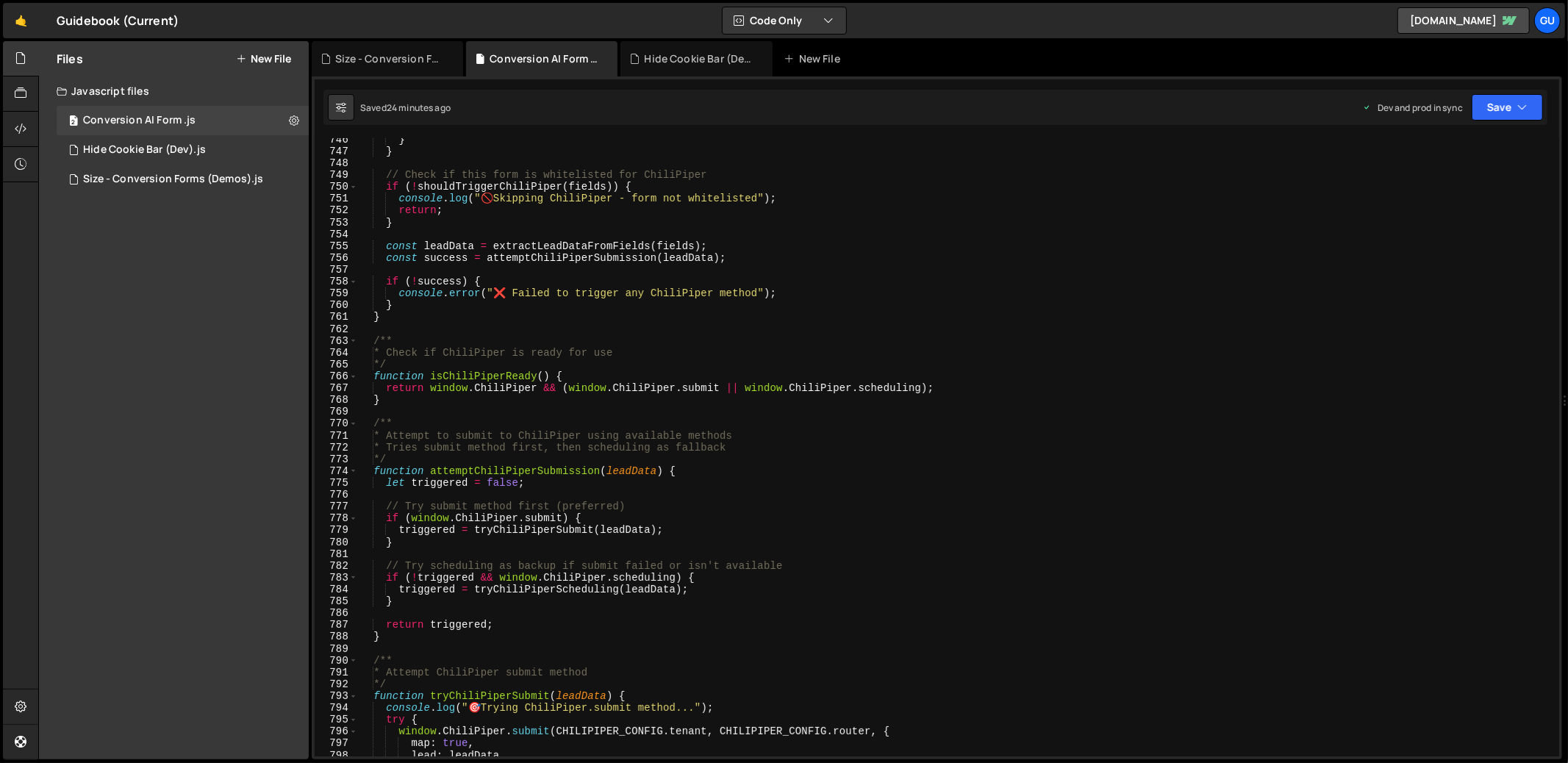
scroll to position [8701, 0]
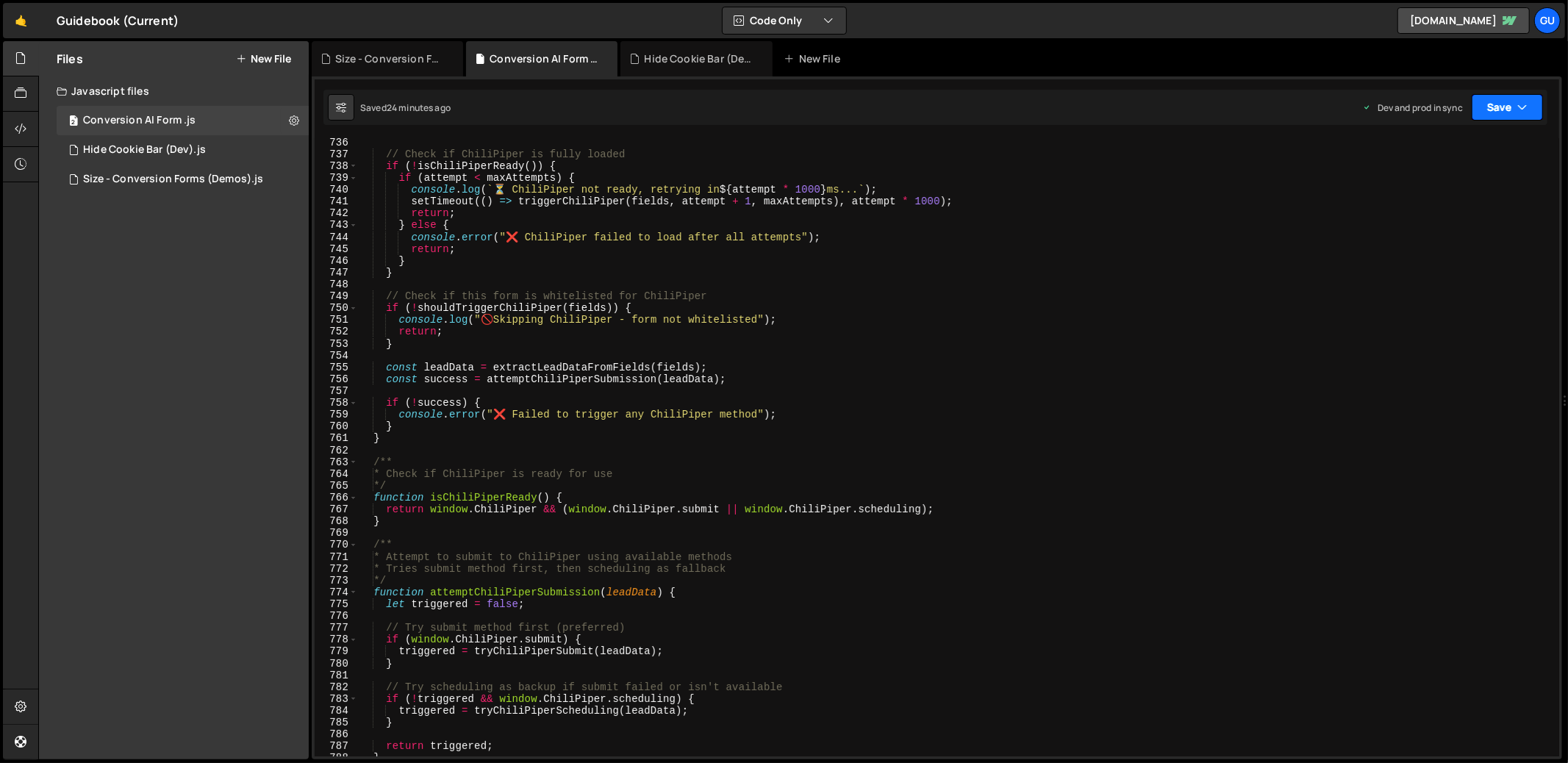
click at [1506, 108] on button "Save" at bounding box center [1506, 107] width 72 height 26
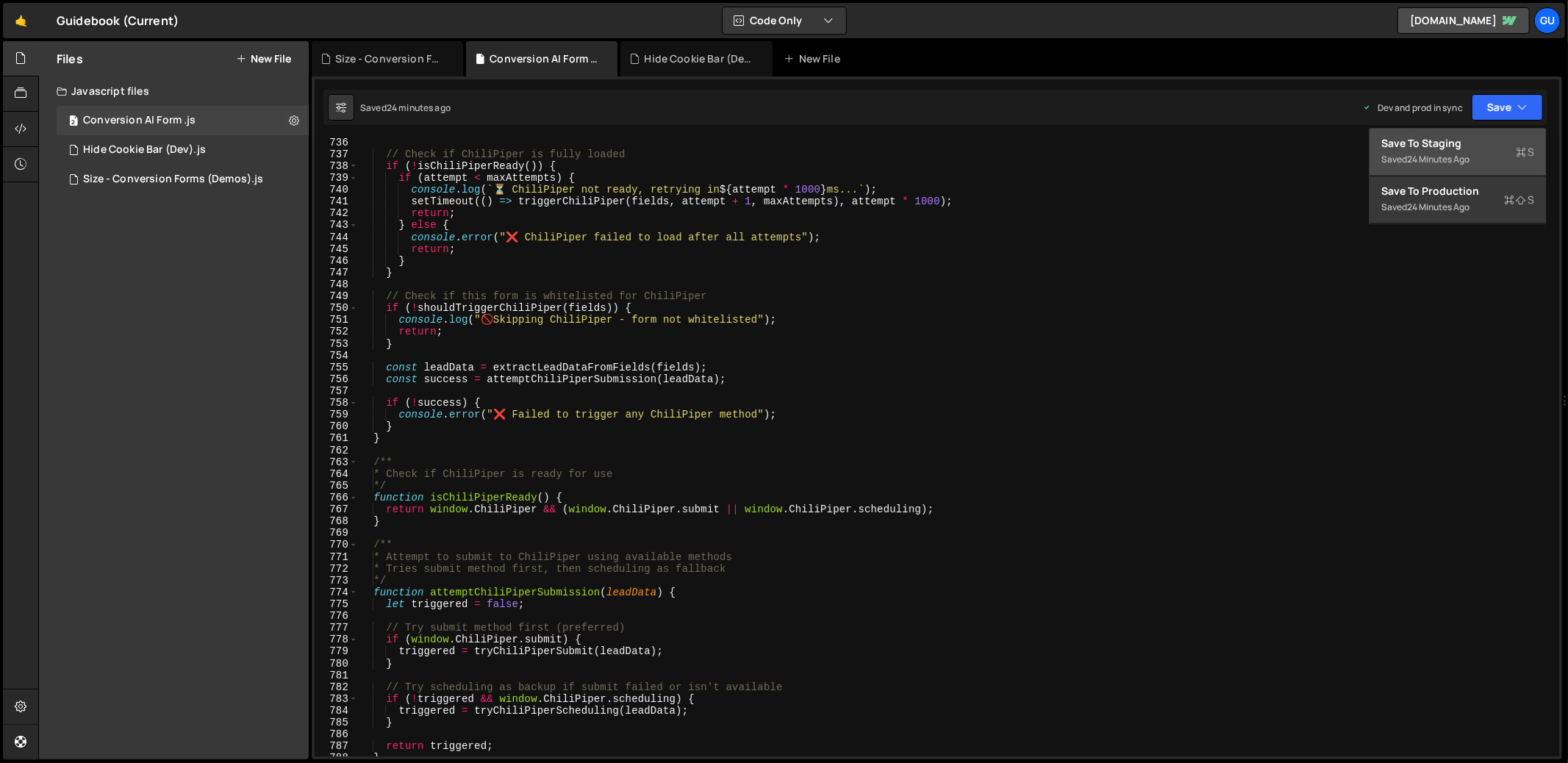
click at [1497, 134] on button "Save to Staging S Saved 24 minutes ago" at bounding box center [1457, 152] width 176 height 48
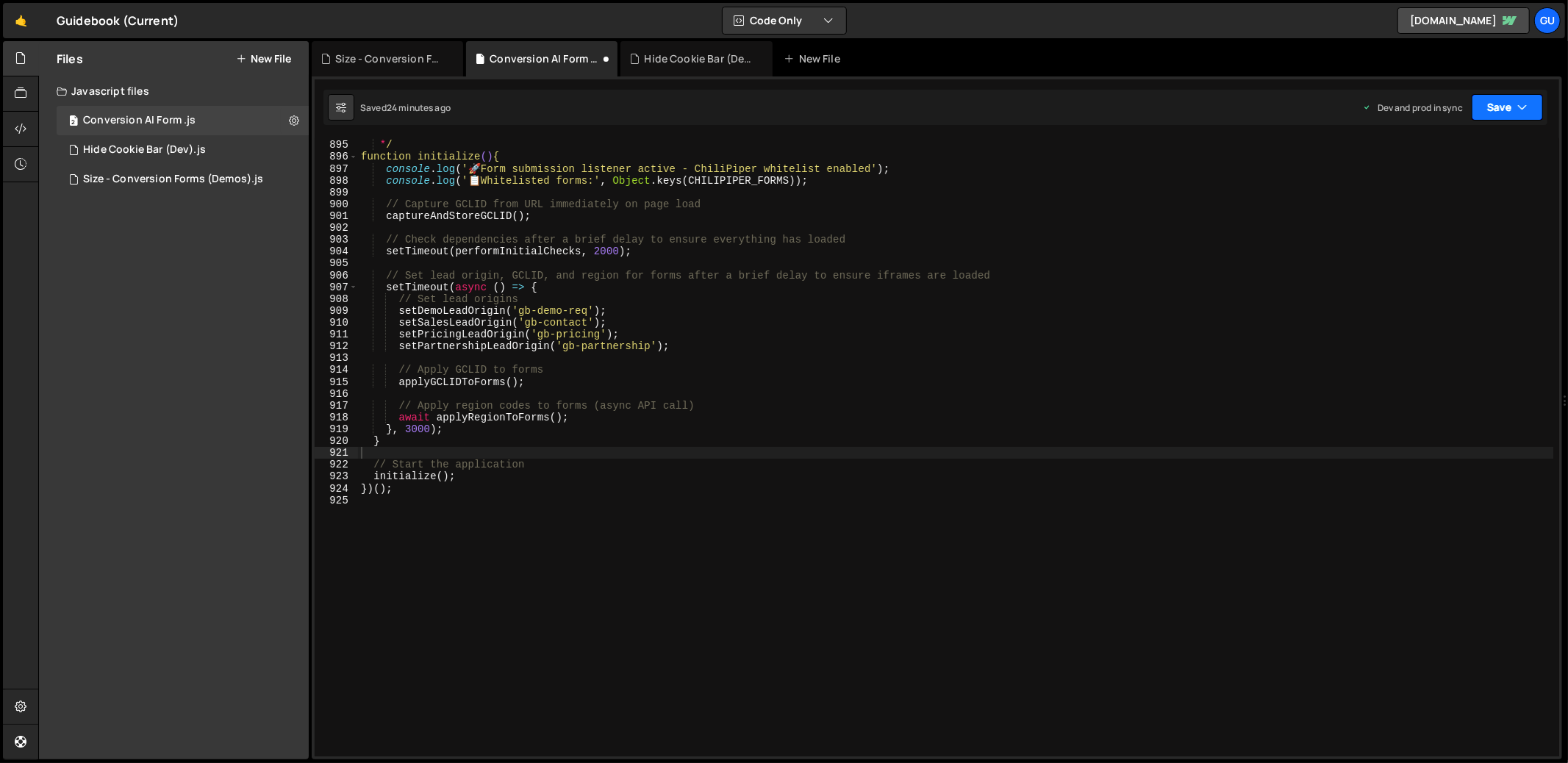
scroll to position [10580, 0]
click at [1508, 107] on button "Save" at bounding box center [1506, 107] width 72 height 26
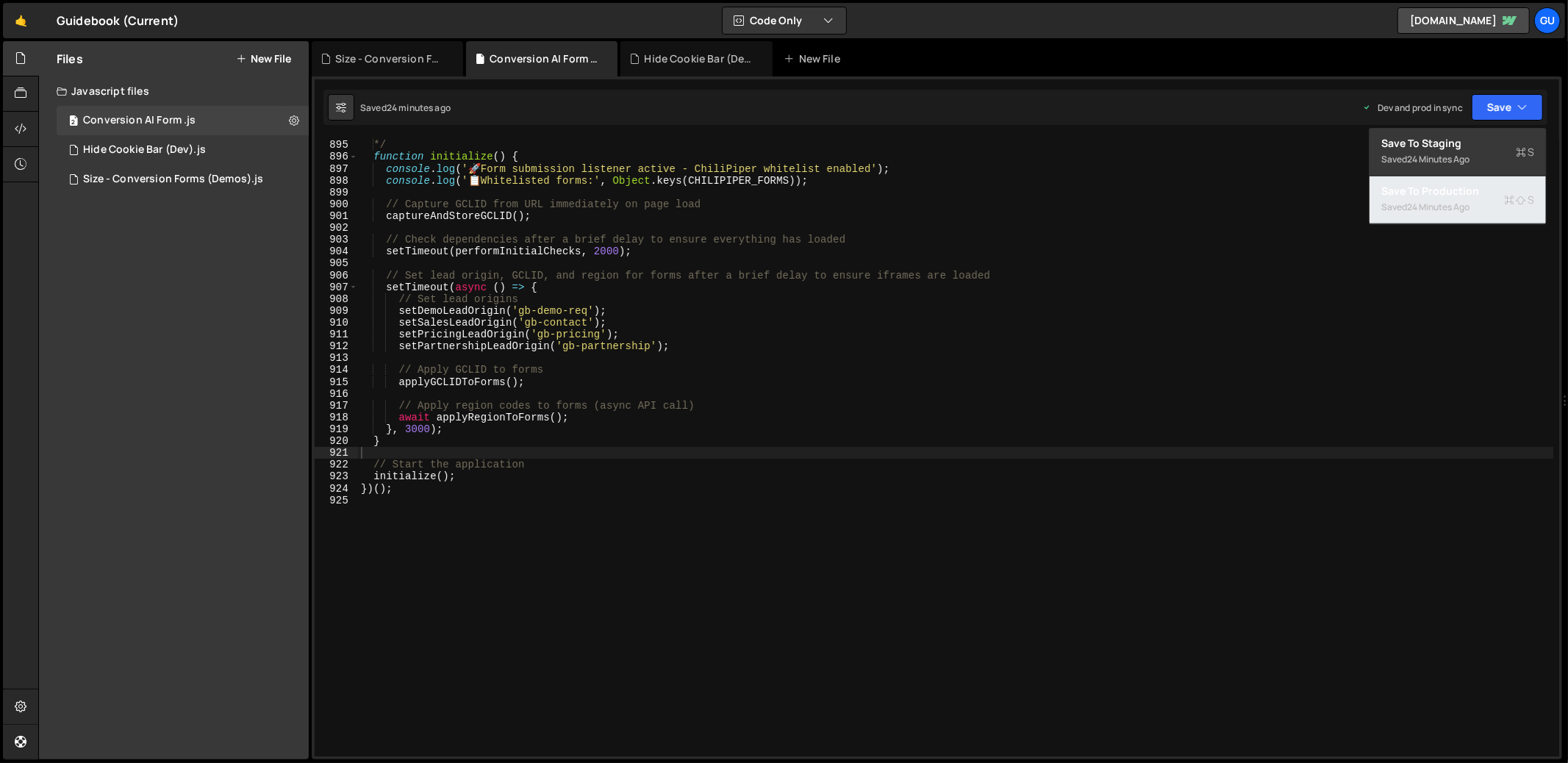
click at [1456, 199] on div "Saved 24 minutes ago" at bounding box center [1457, 207] width 153 height 18
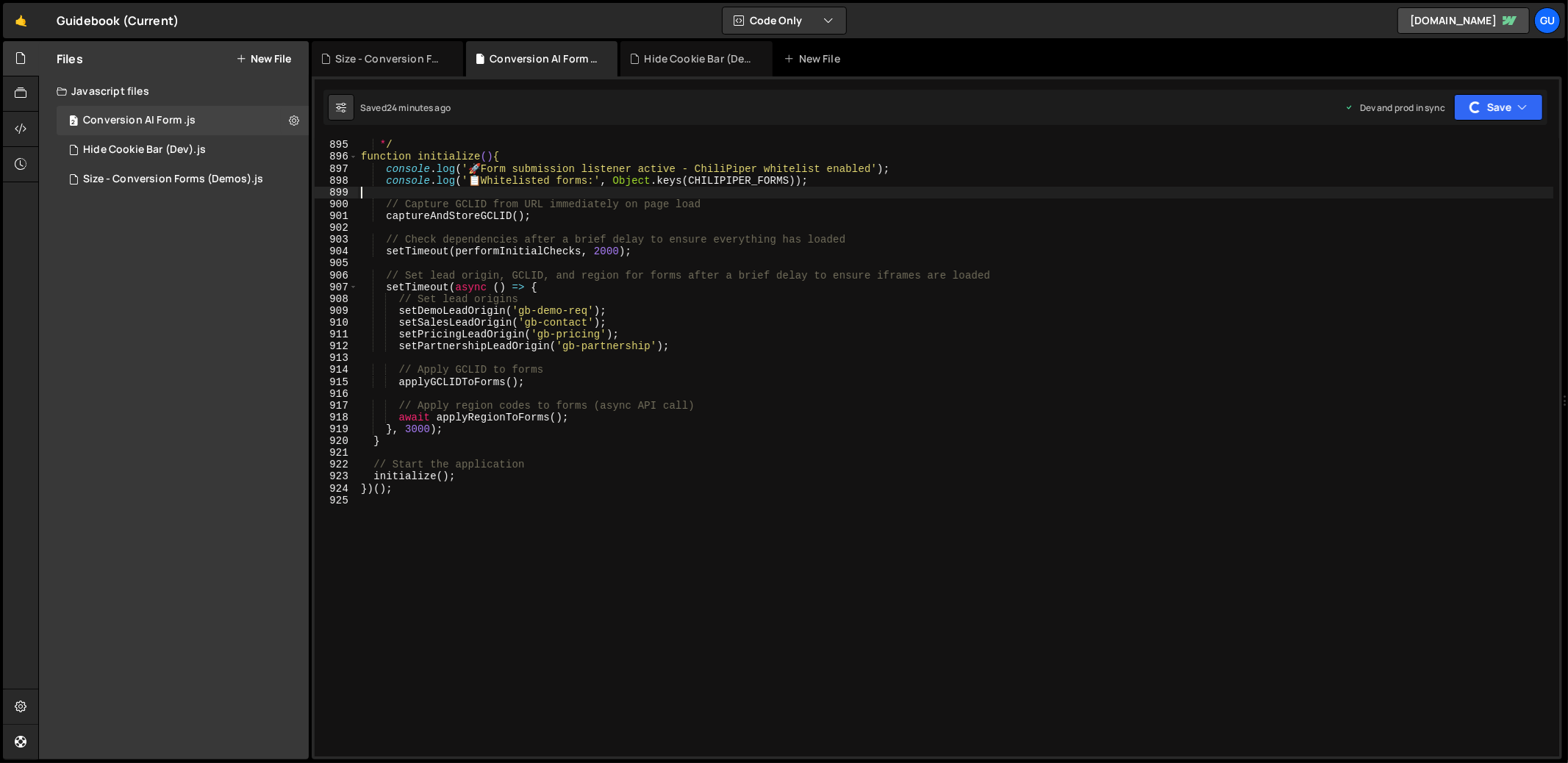
click at [1170, 193] on div "* Initialize the form handler * / function initialize () { console . log ( ' 🚀 …" at bounding box center [956, 448] width 1196 height 641
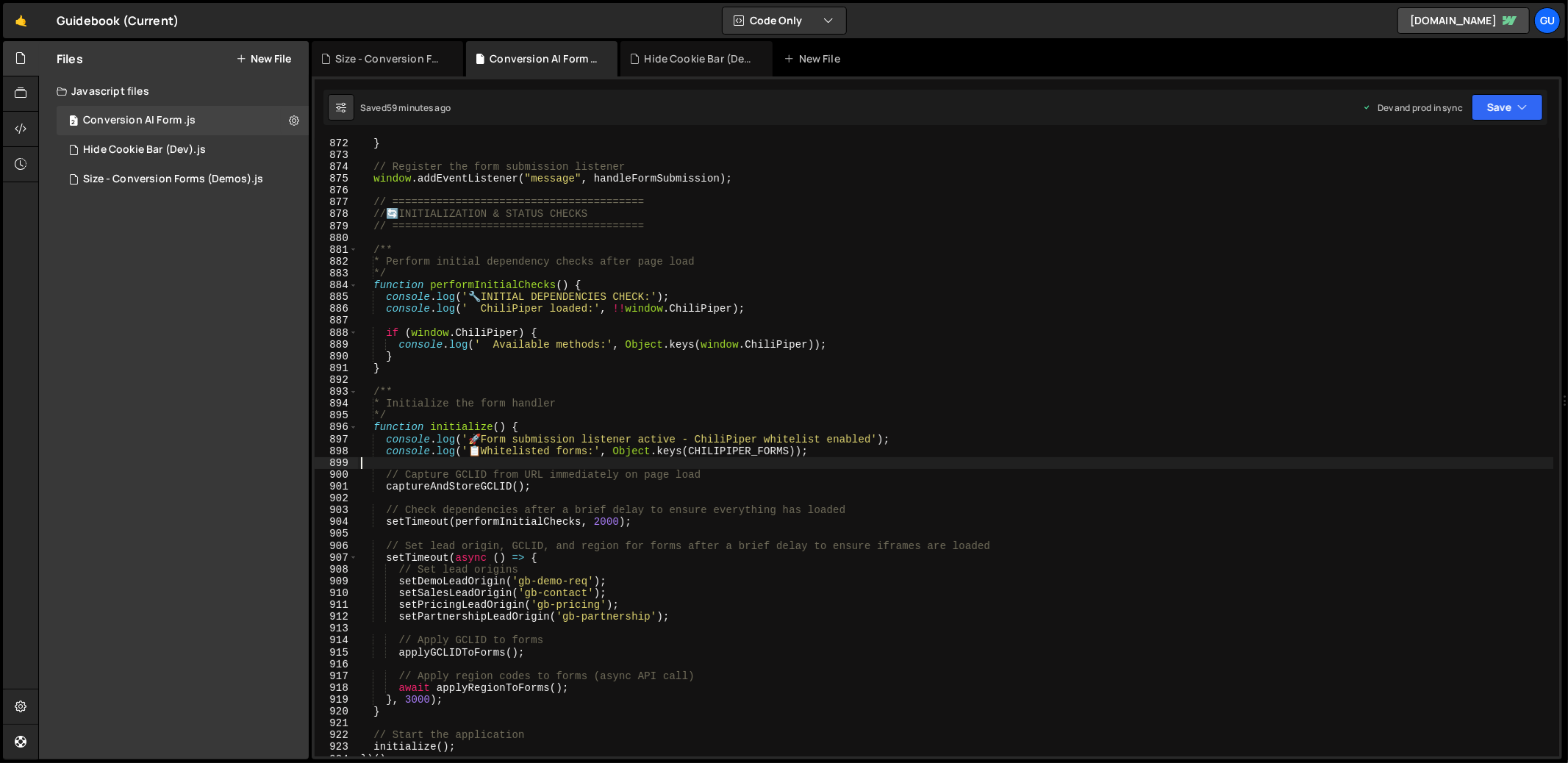
scroll to position [10360, 0]
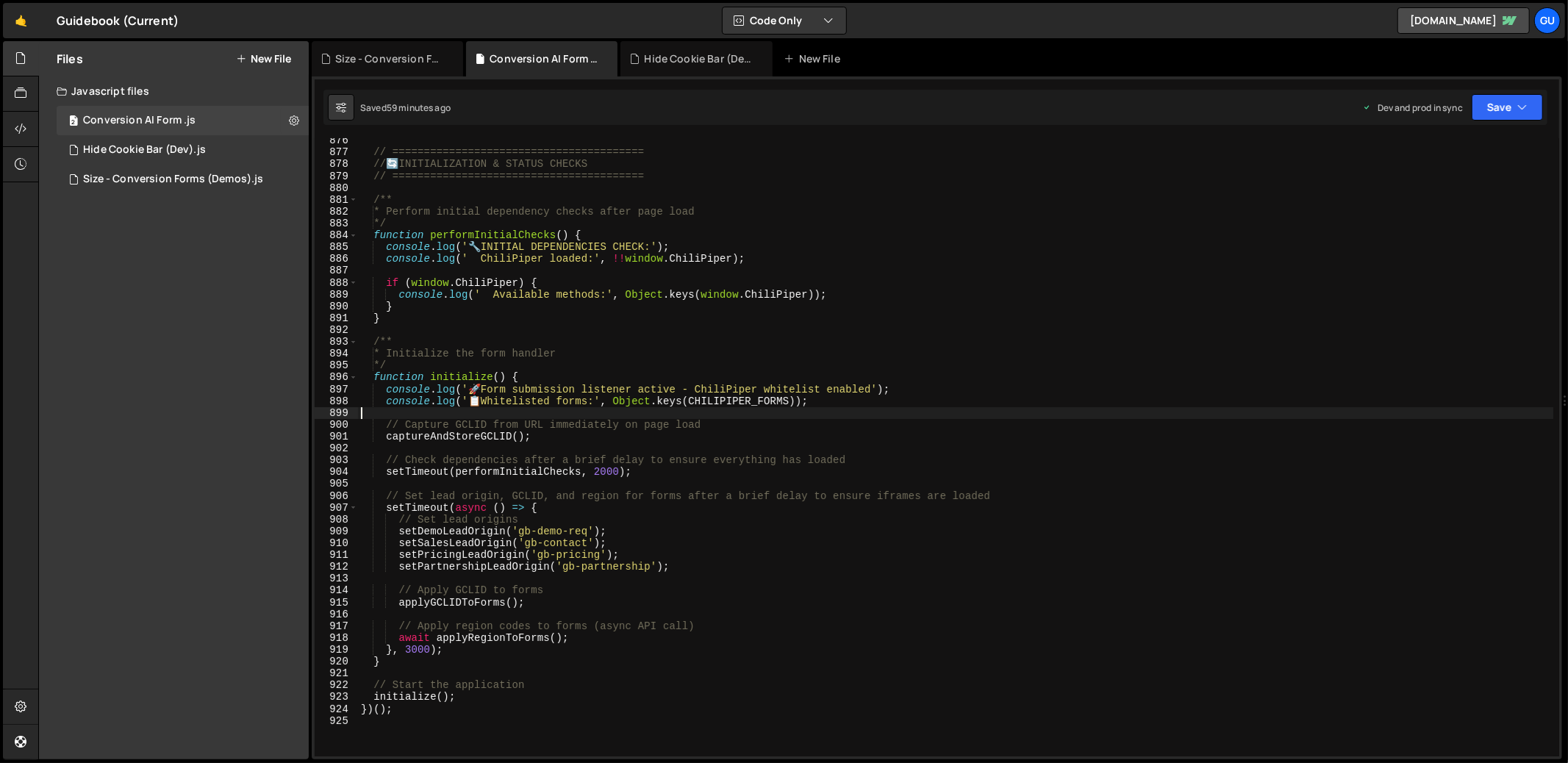
click at [1251, 456] on div "// ======================================== // 🔄 INITIALIZATION & STATUS CHECKS…" at bounding box center [956, 455] width 1196 height 641
type textarea "// Check dependencies after a brief delay to ensure everything has loaded"
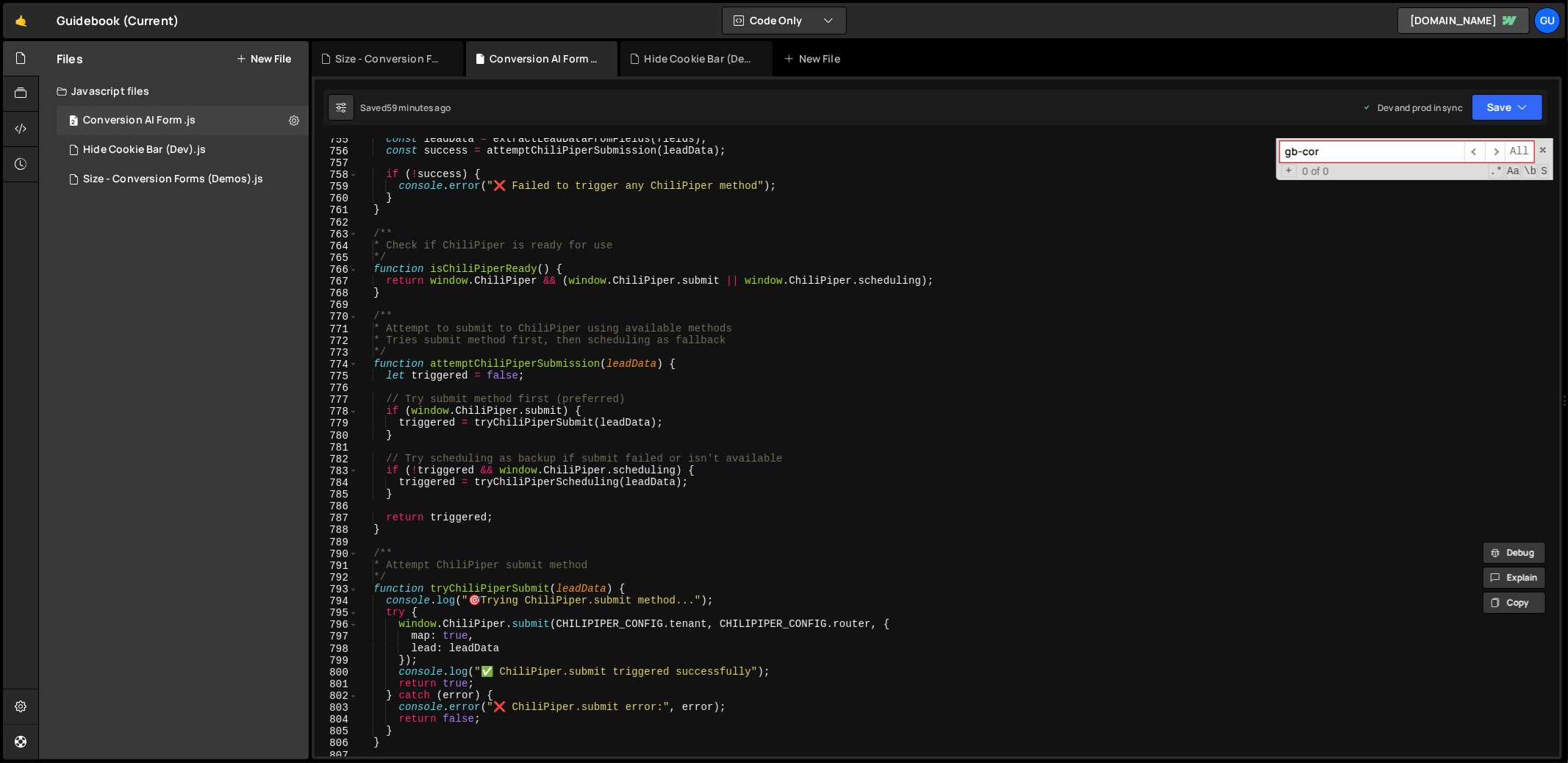
scroll to position [8785, 0]
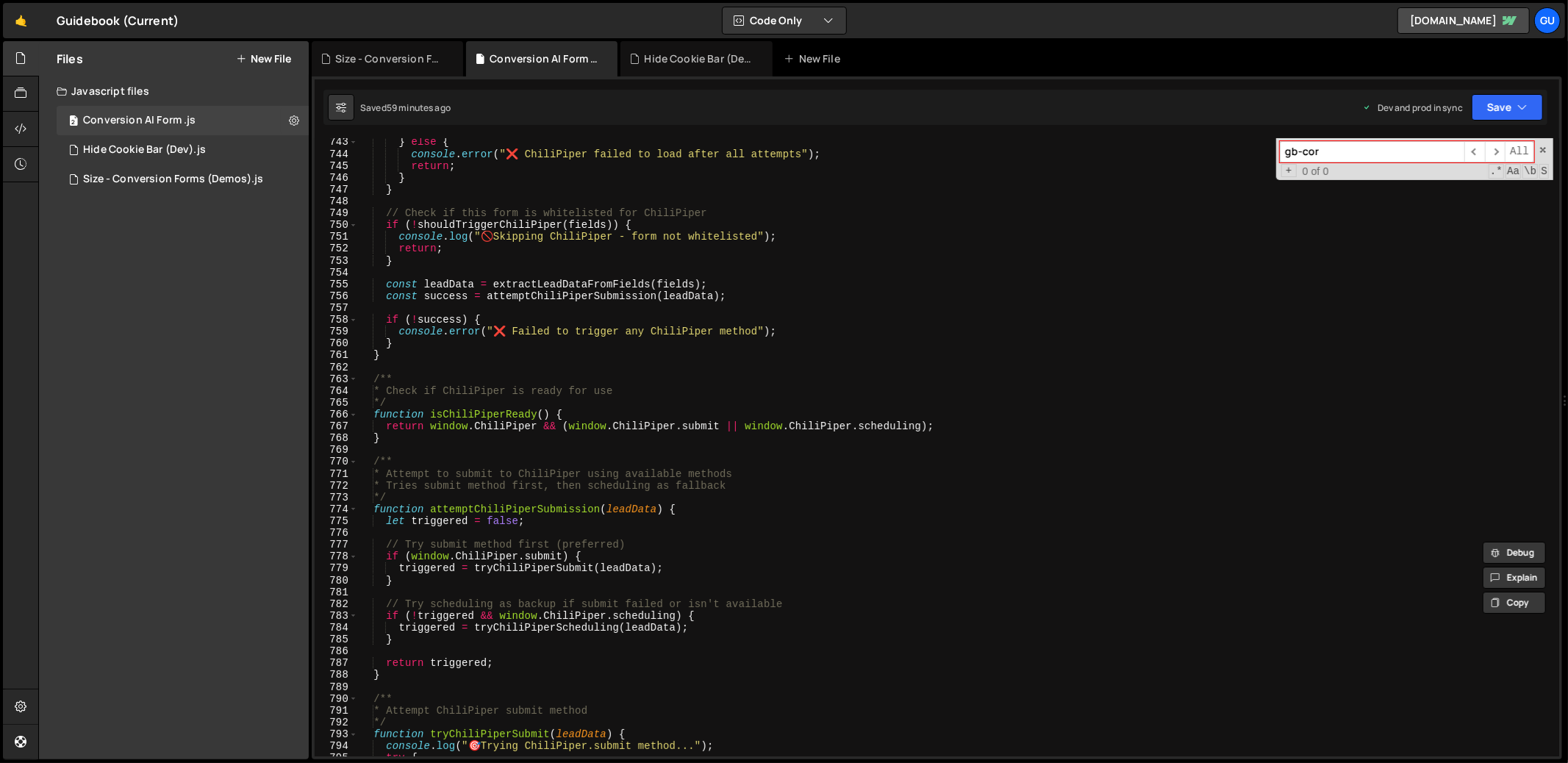
type input "gb-cor"
click at [292, 118] on icon at bounding box center [293, 120] width 10 height 14
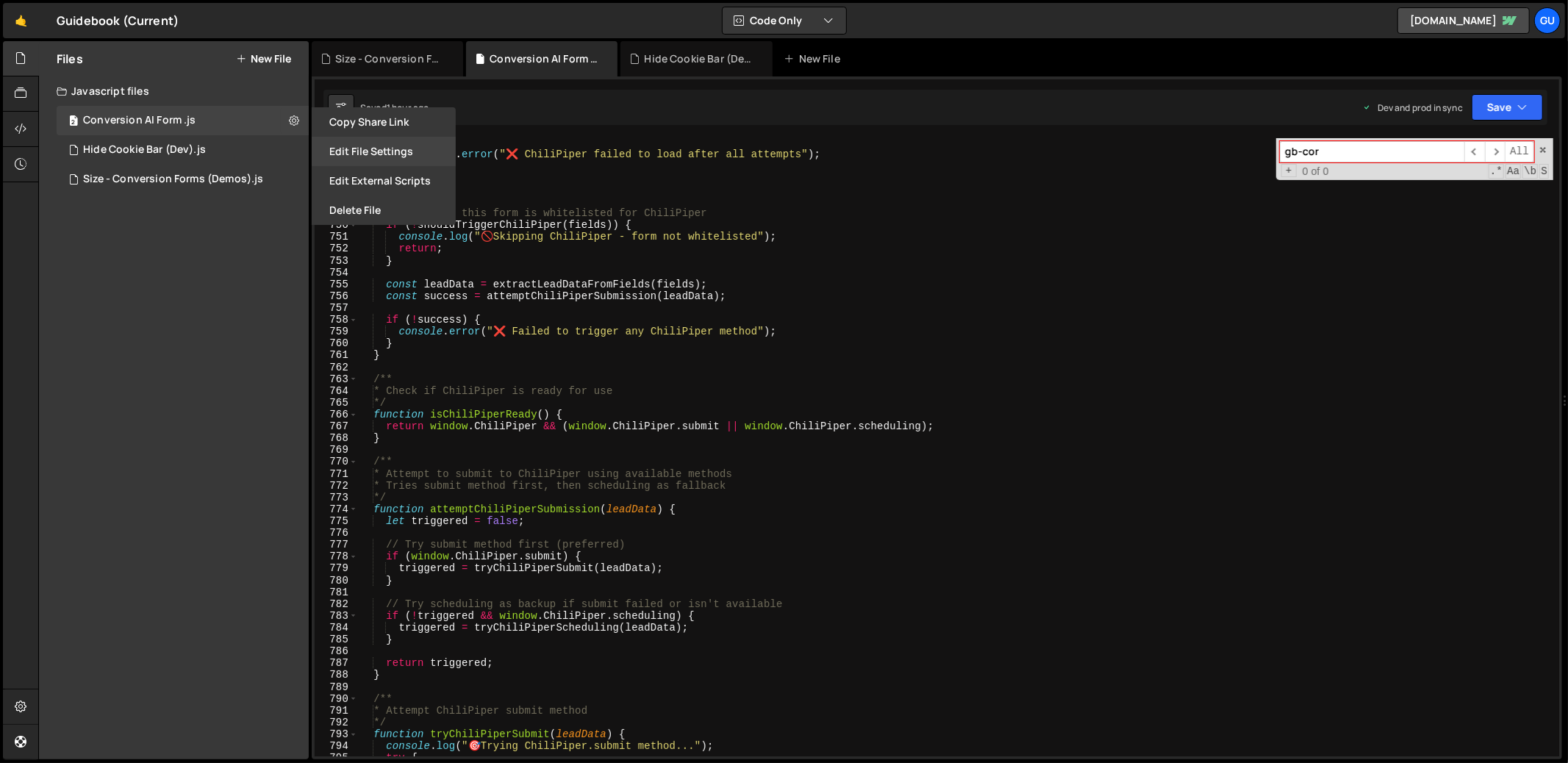
click at [392, 154] on button "Edit File Settings" at bounding box center [383, 152] width 144 height 29
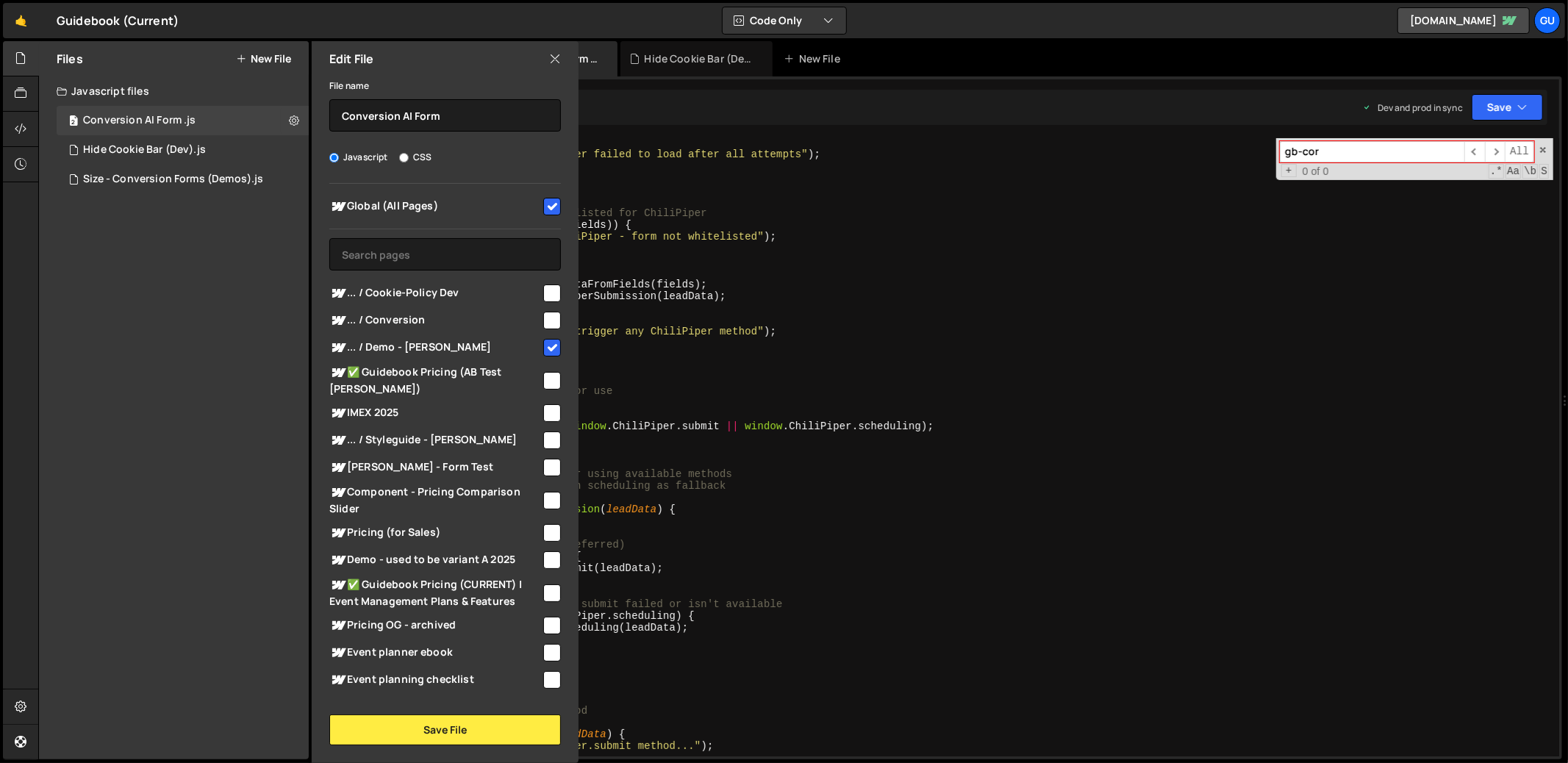
click at [784, 217] on div "} else { console . error ( "❌ ChiliPiper failed to load after all attempts" ) ;…" at bounding box center [956, 457] width 1196 height 641
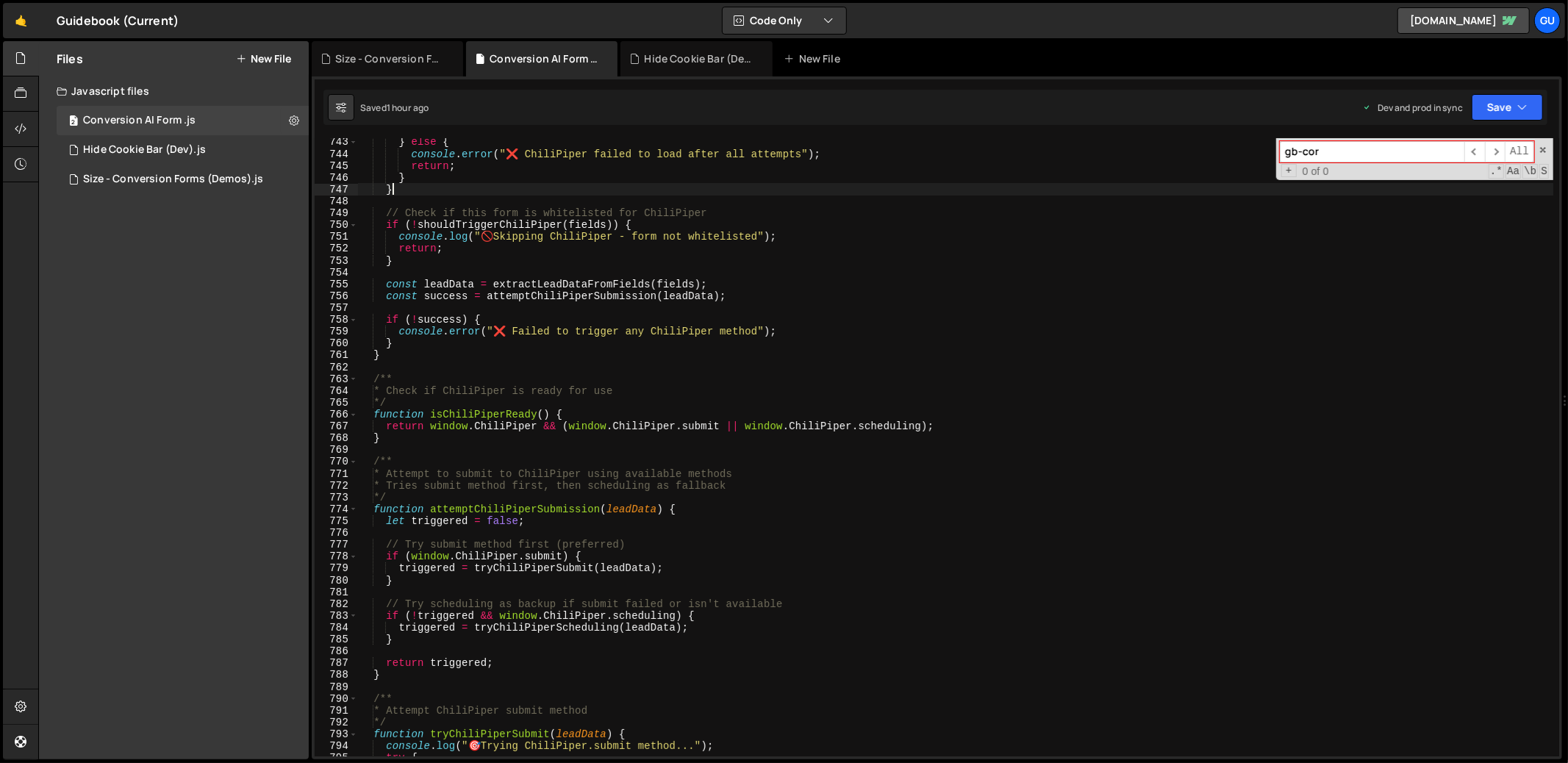
drag, startPoint x: 965, startPoint y: 185, endPoint x: 943, endPoint y: 163, distance: 31.1
click at [965, 183] on div "} else { console . error ( "❌ ChiliPiper failed to load after all attempts" ) ;…" at bounding box center [956, 457] width 1196 height 641
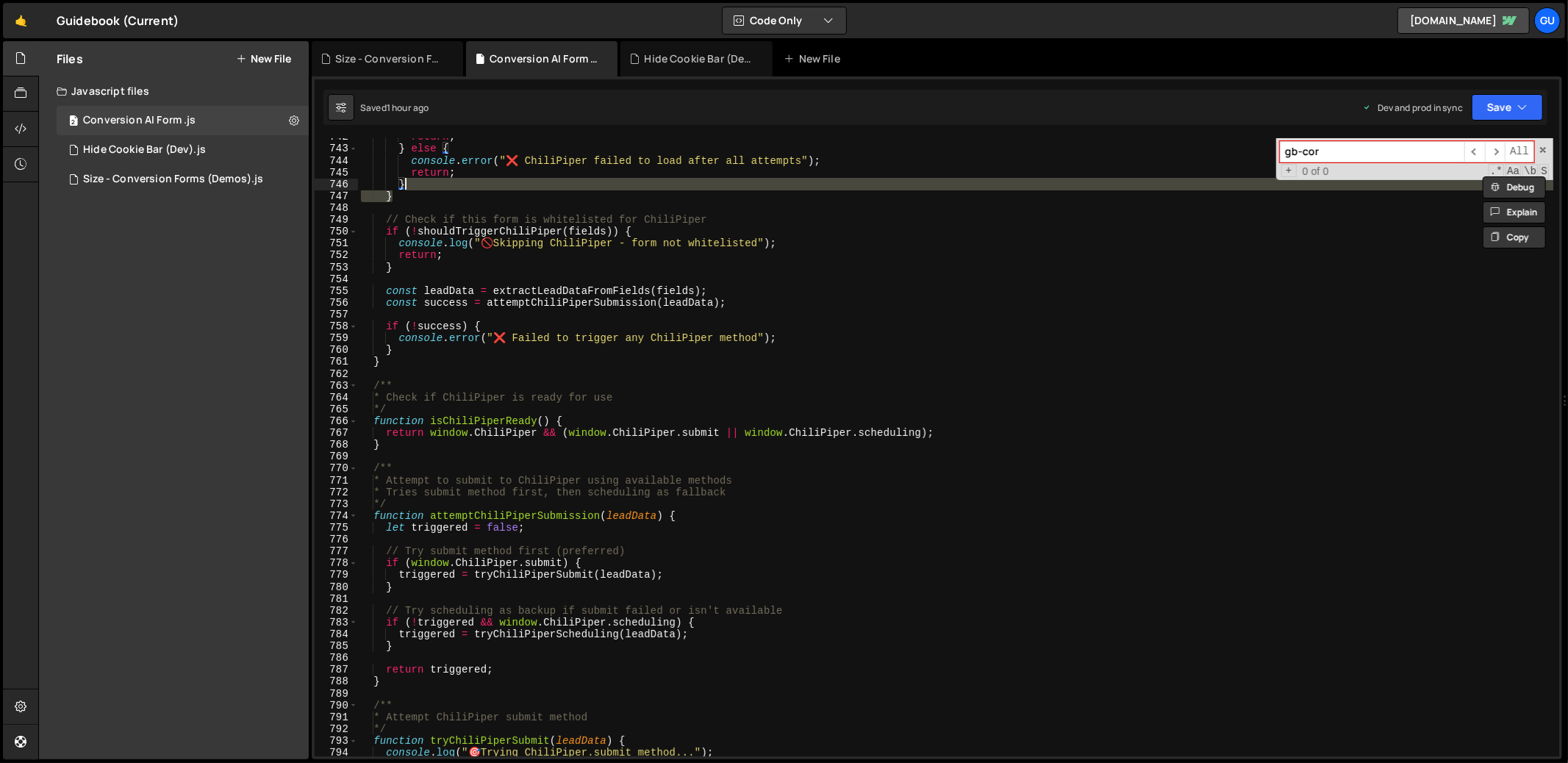
scroll to position [8542, 0]
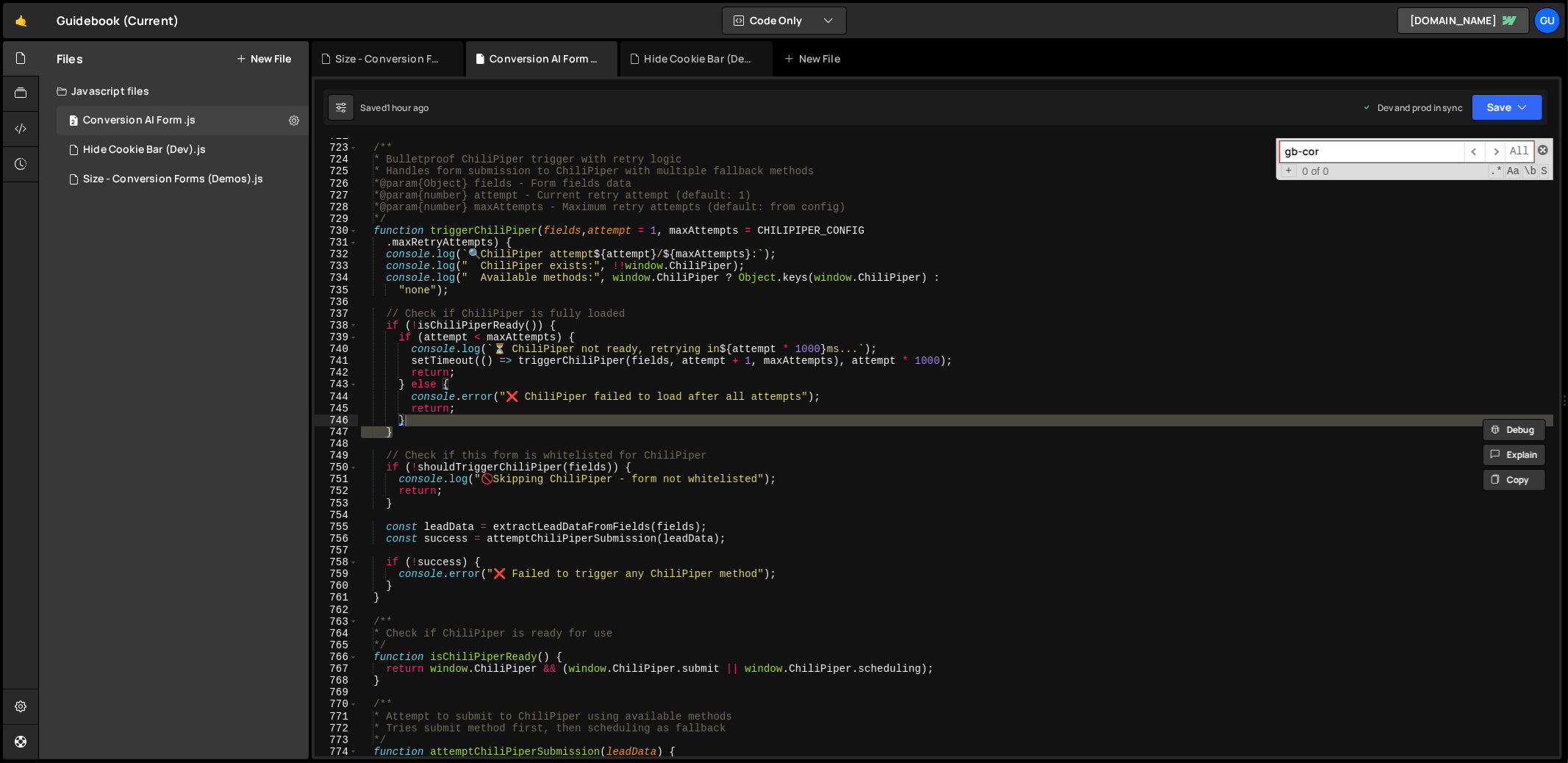
click at [1540, 151] on span at bounding box center [1542, 149] width 10 height 10
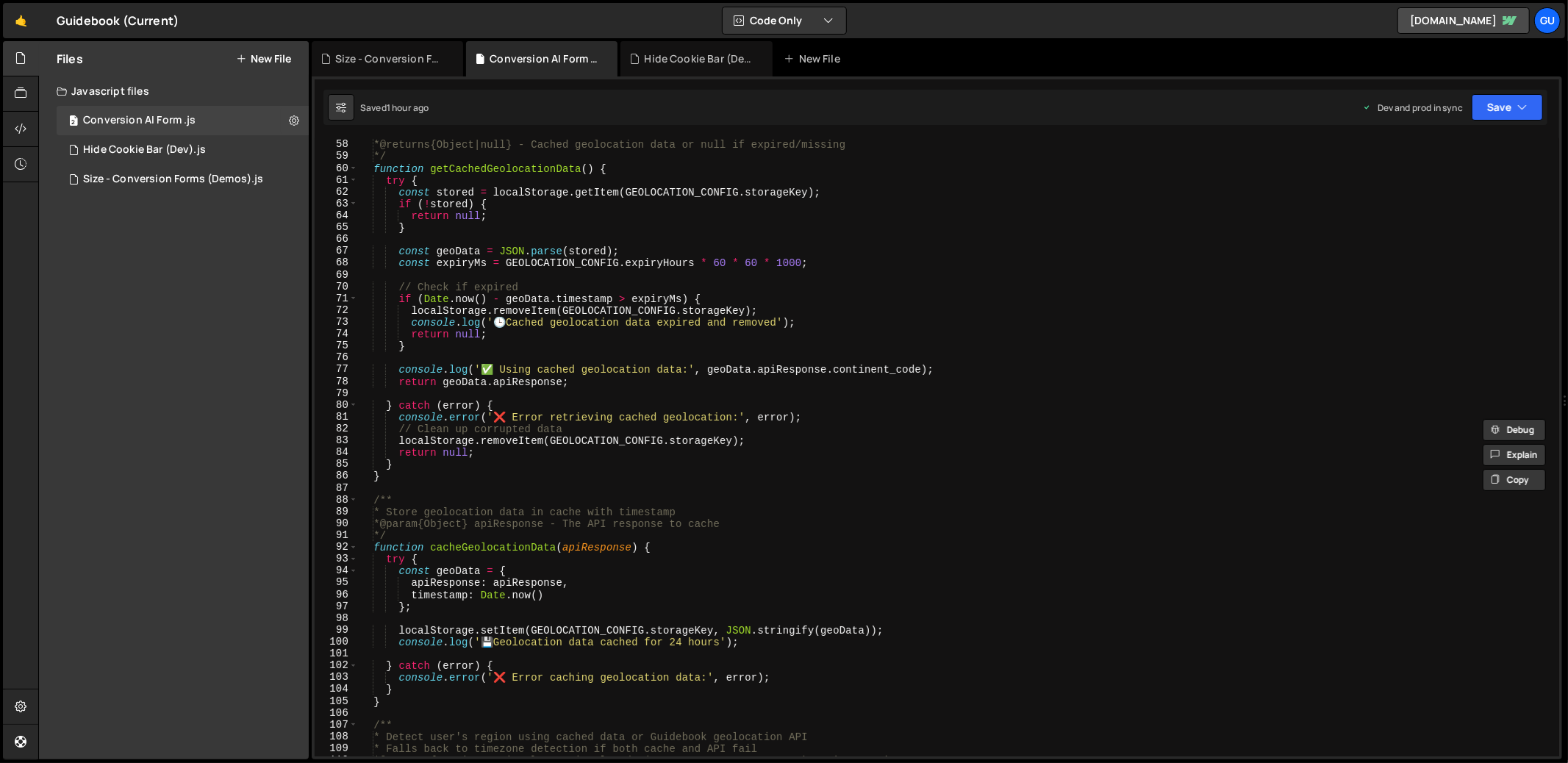
scroll to position [0, 0]
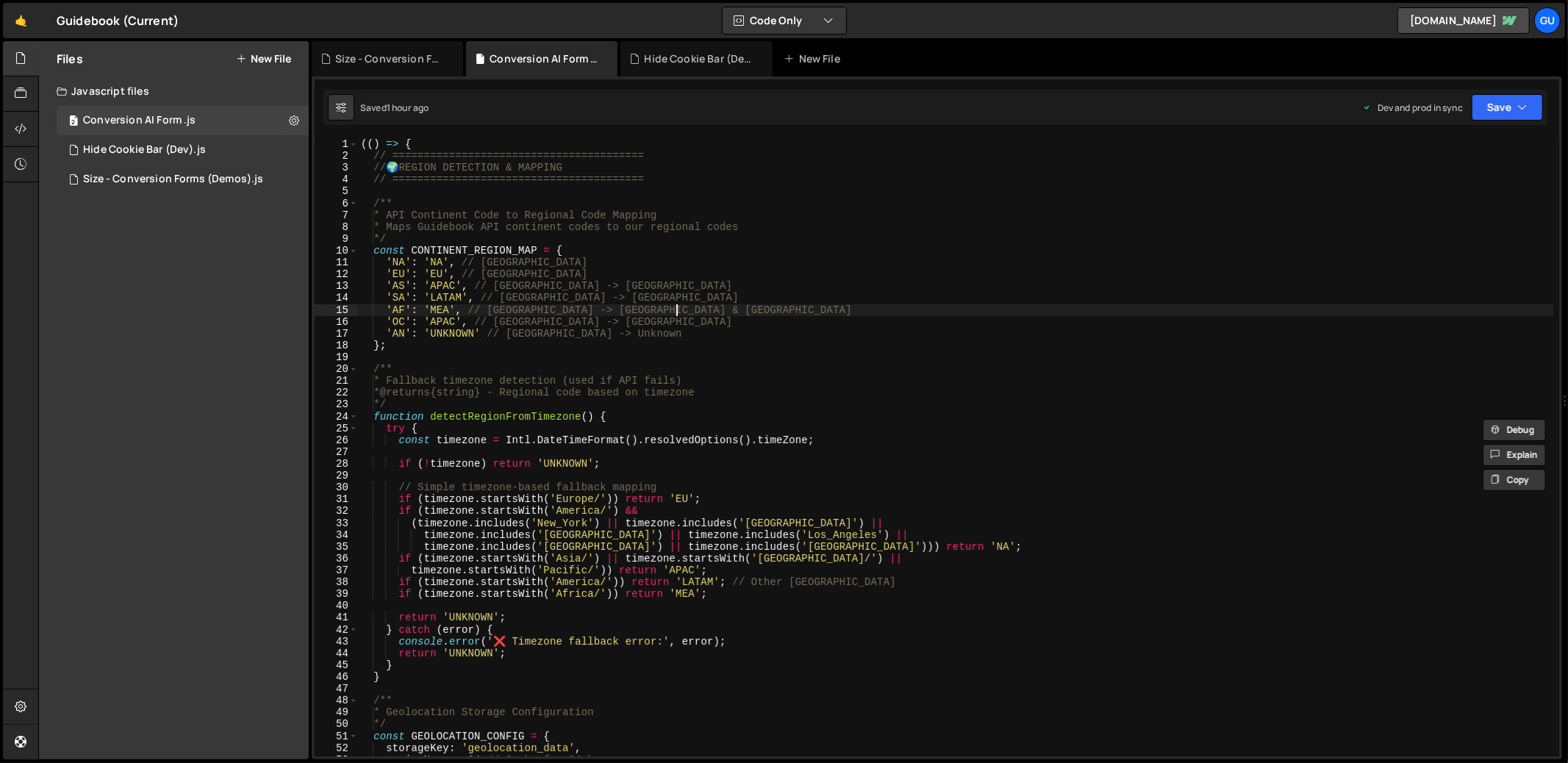
click at [1121, 313] on div "(( ) => { // ======================================== // 🌍 REGION DETECTION & M…" at bounding box center [956, 459] width 1196 height 641
type textarea "'AF': 'MEA', // [GEOGRAPHIC_DATA] -> [GEOGRAPHIC_DATA] & [GEOGRAPHIC_DATA]"
click at [219, 180] on div "Size - Conversion Forms (Demos).js" at bounding box center [173, 178] width 180 height 13
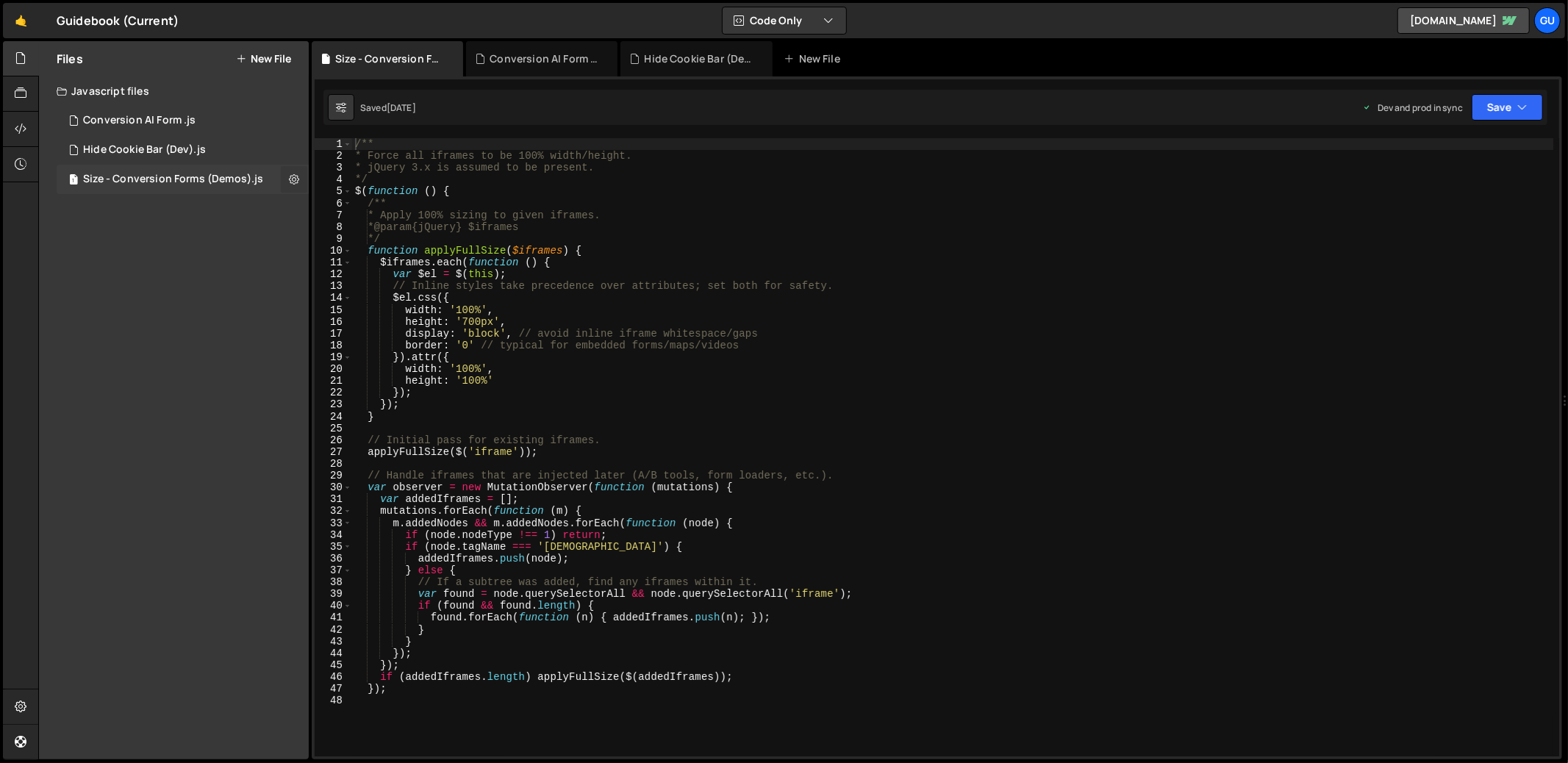
click at [287, 177] on button at bounding box center [294, 179] width 26 height 26
type input "Size - Conversion Forms (Demos)"
radio input "true"
checkbox input "true"
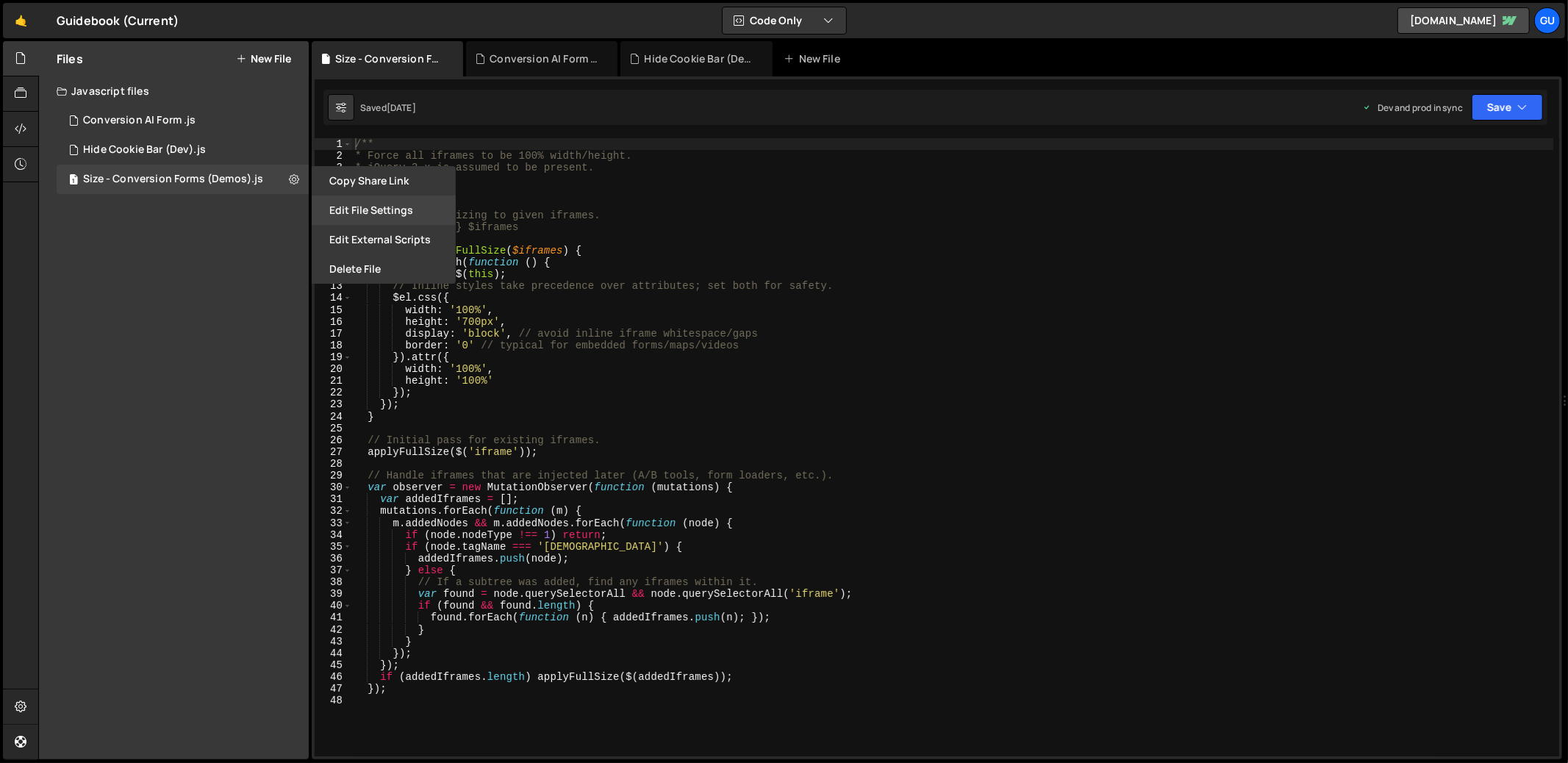
click at [355, 218] on button "Edit File Settings" at bounding box center [383, 210] width 144 height 29
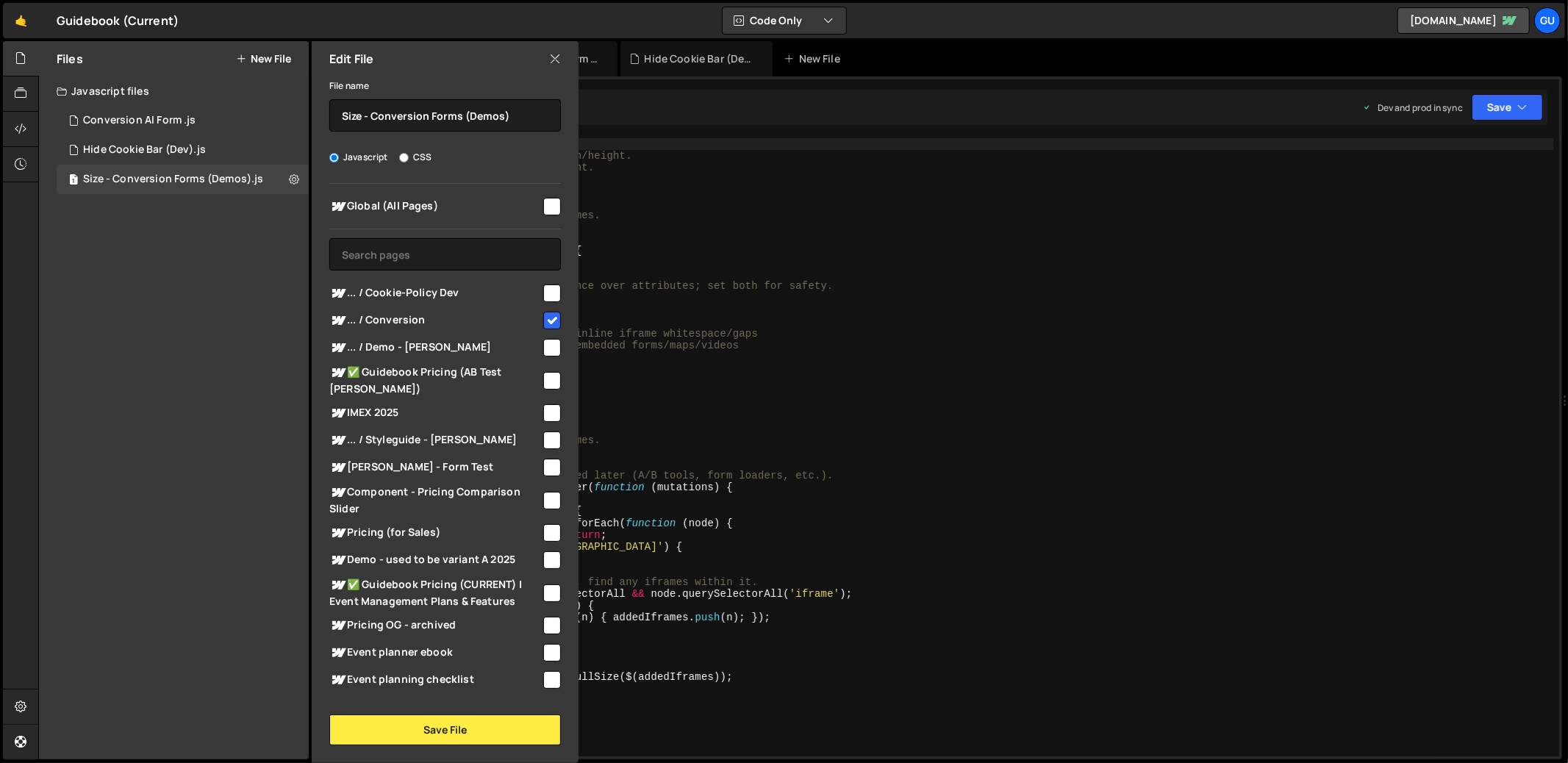
click at [549, 218] on div "Global (All Pages)" at bounding box center [445, 205] width 232 height 27
click at [545, 212] on input "checkbox" at bounding box center [552, 206] width 18 height 18
checkbox input "true"
click at [503, 736] on button "Save File" at bounding box center [445, 729] width 232 height 31
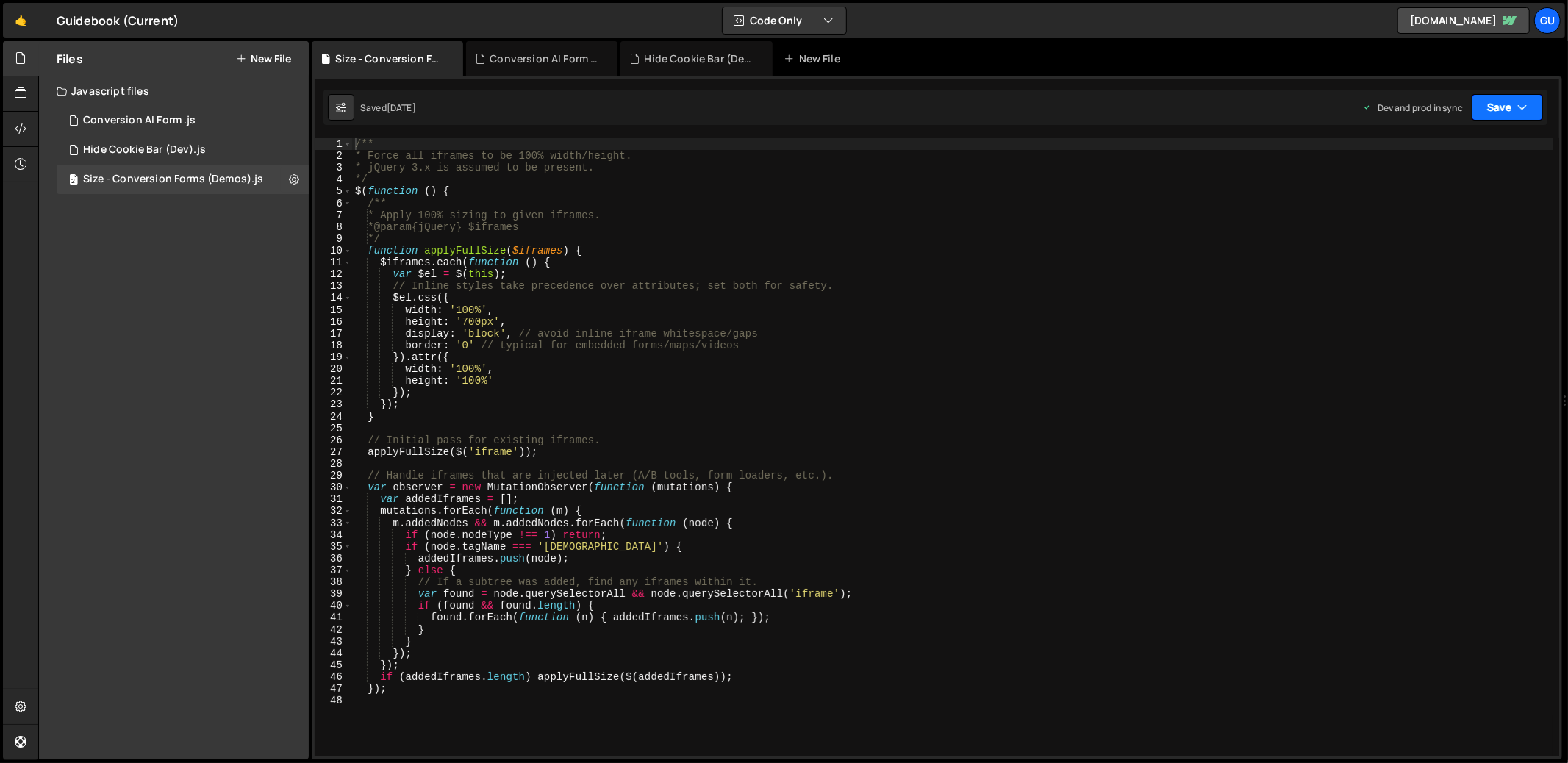
click at [1509, 113] on button "Save" at bounding box center [1506, 107] width 72 height 26
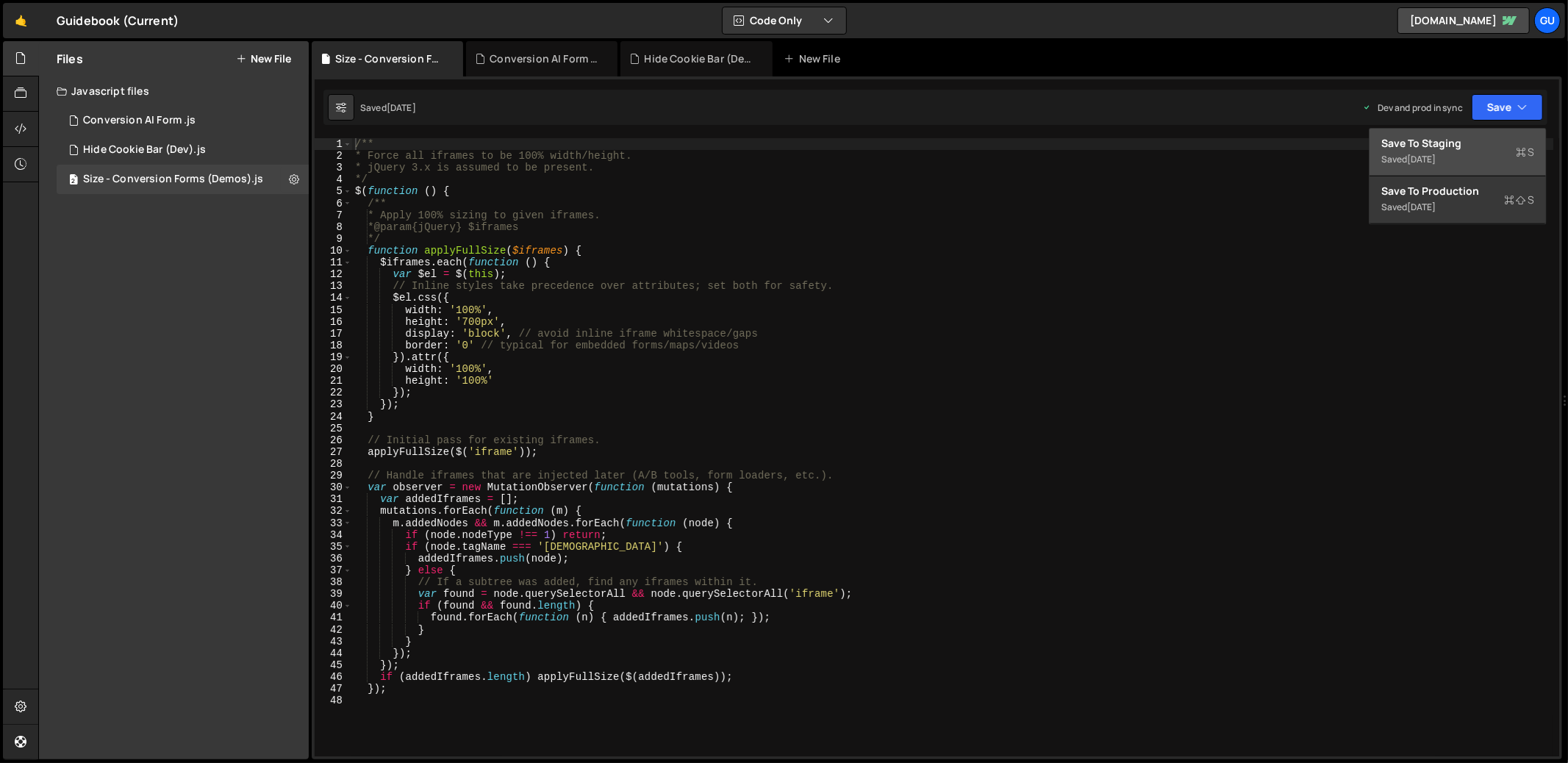
click at [1480, 145] on div "Save to Staging S" at bounding box center [1457, 143] width 153 height 15
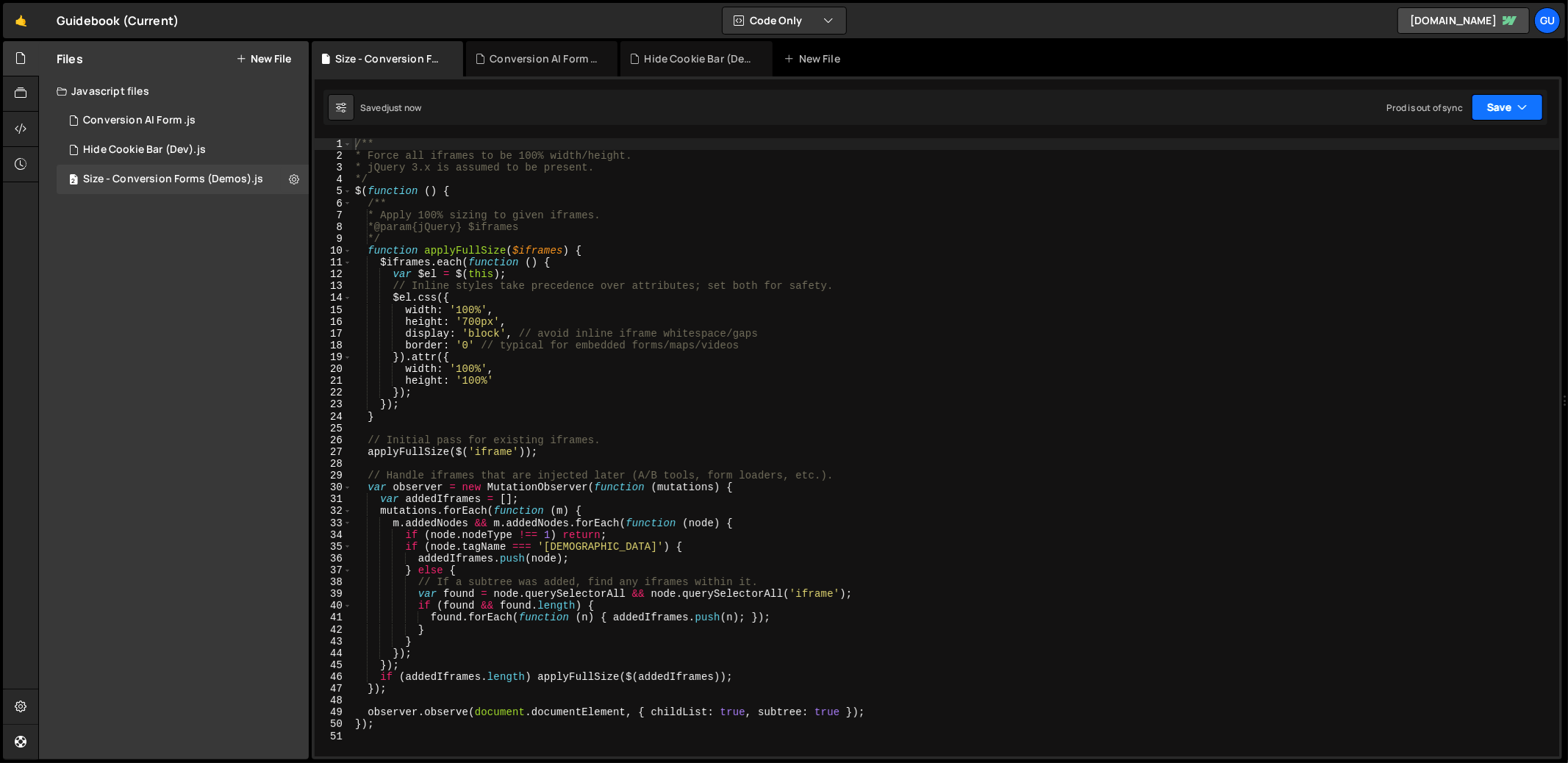
click at [1511, 98] on button "Save" at bounding box center [1506, 107] width 72 height 26
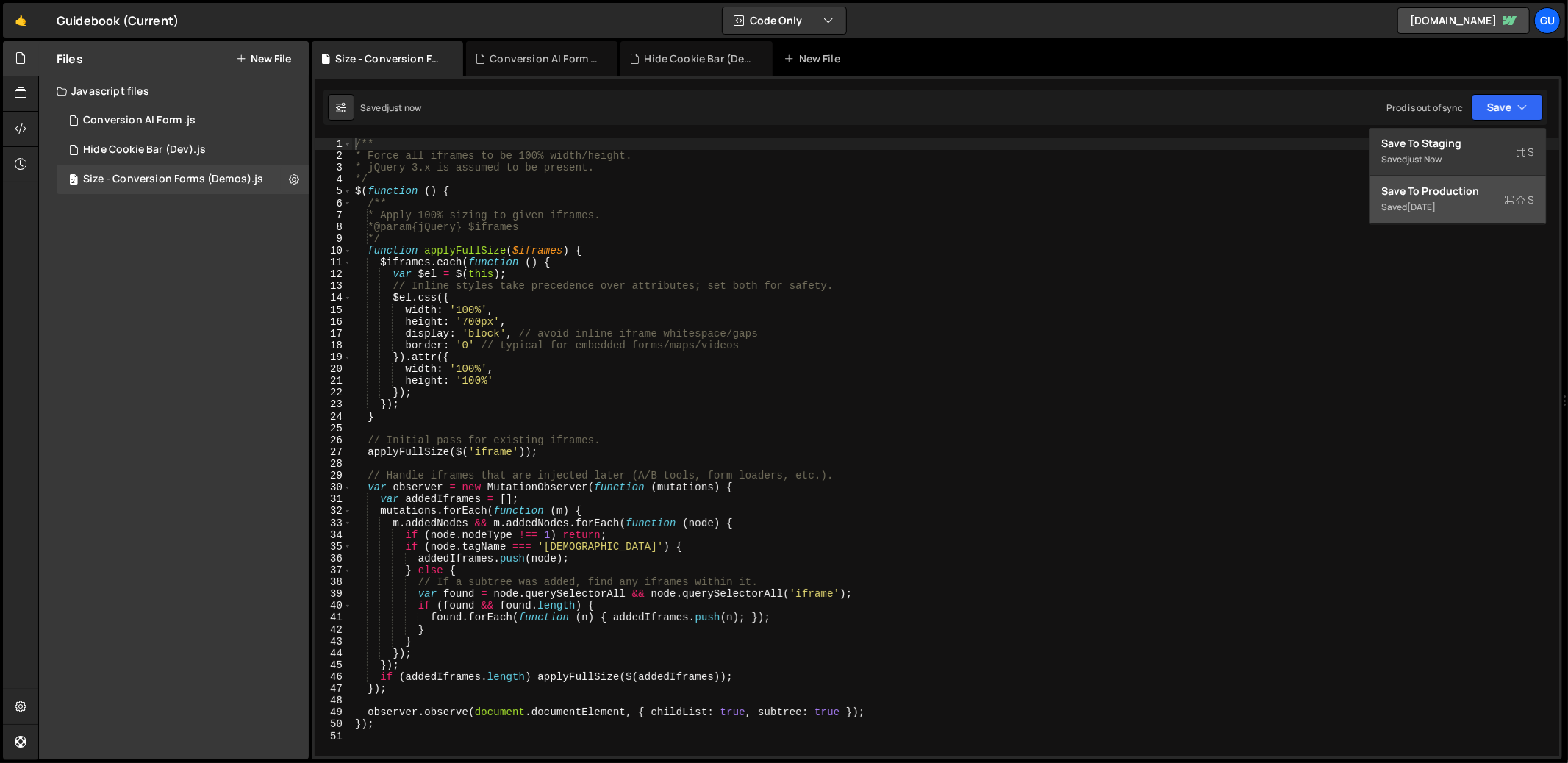
click at [1486, 182] on button "Save to Production S Saved [DATE]" at bounding box center [1457, 200] width 176 height 48
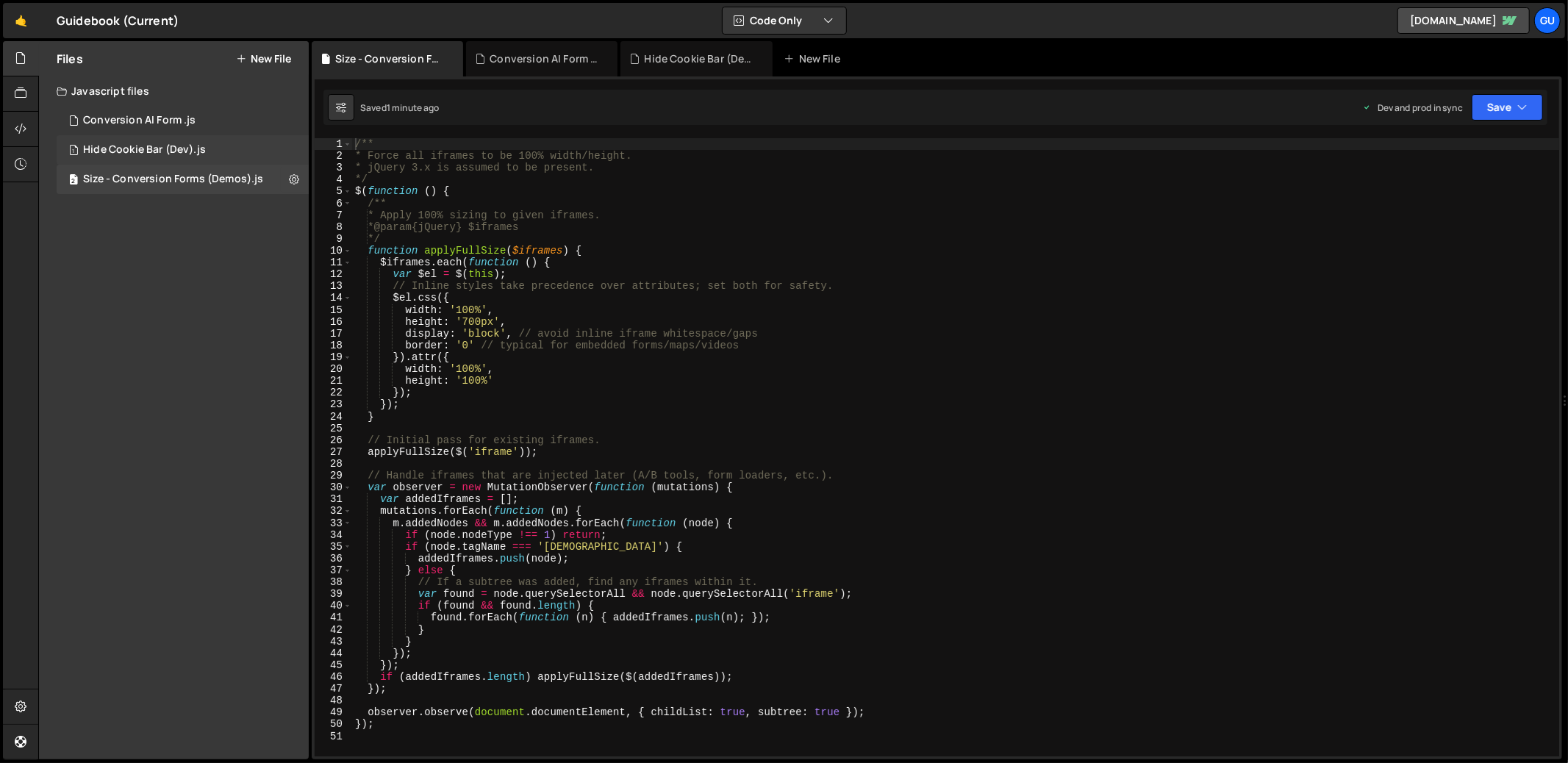
click at [184, 144] on div "Hide Cookie Bar (Dev).js" at bounding box center [145, 149] width 123 height 13
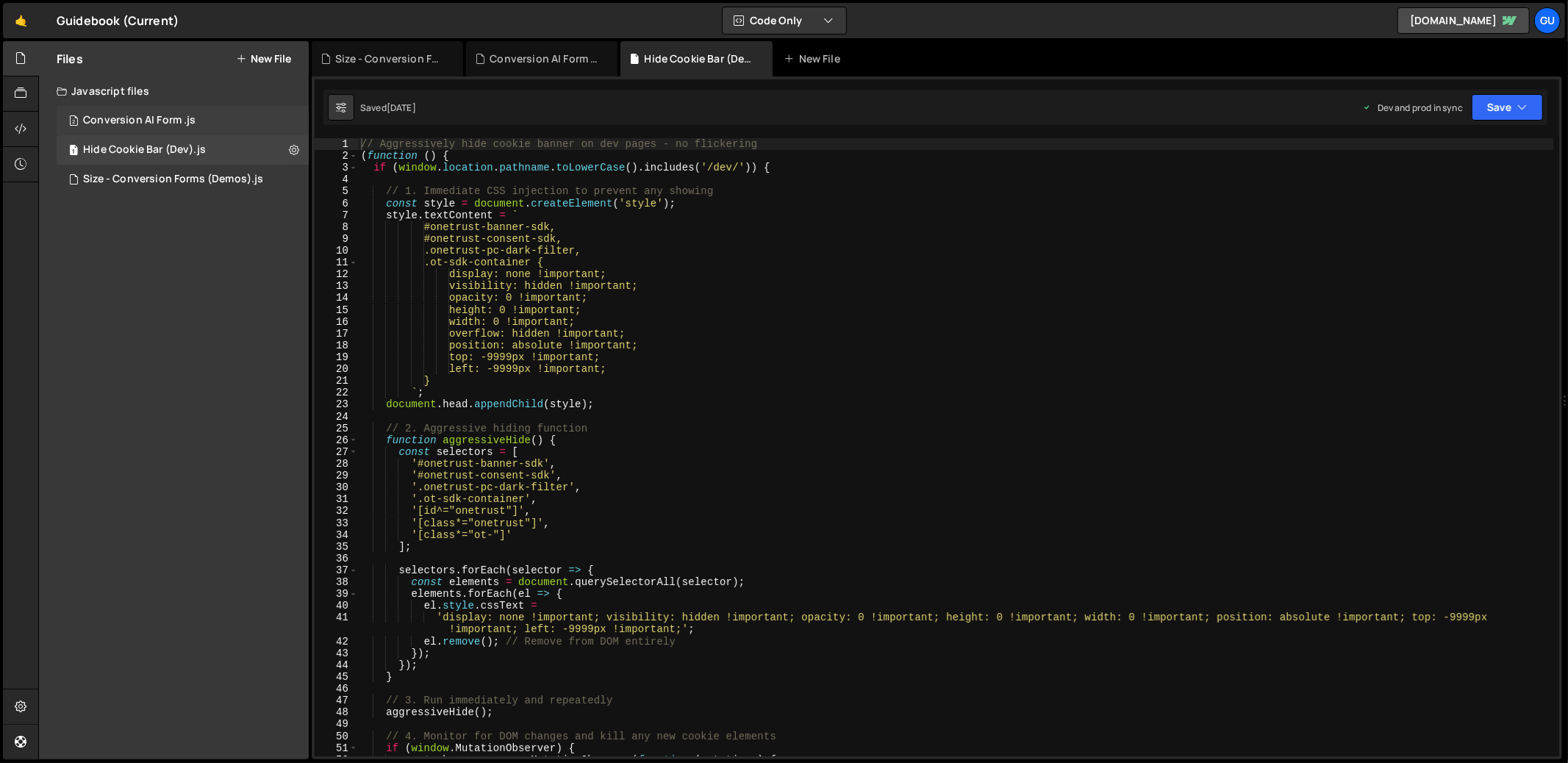
click at [191, 110] on div "2 Conversion AI Form .js 0" at bounding box center [183, 121] width 252 height 29
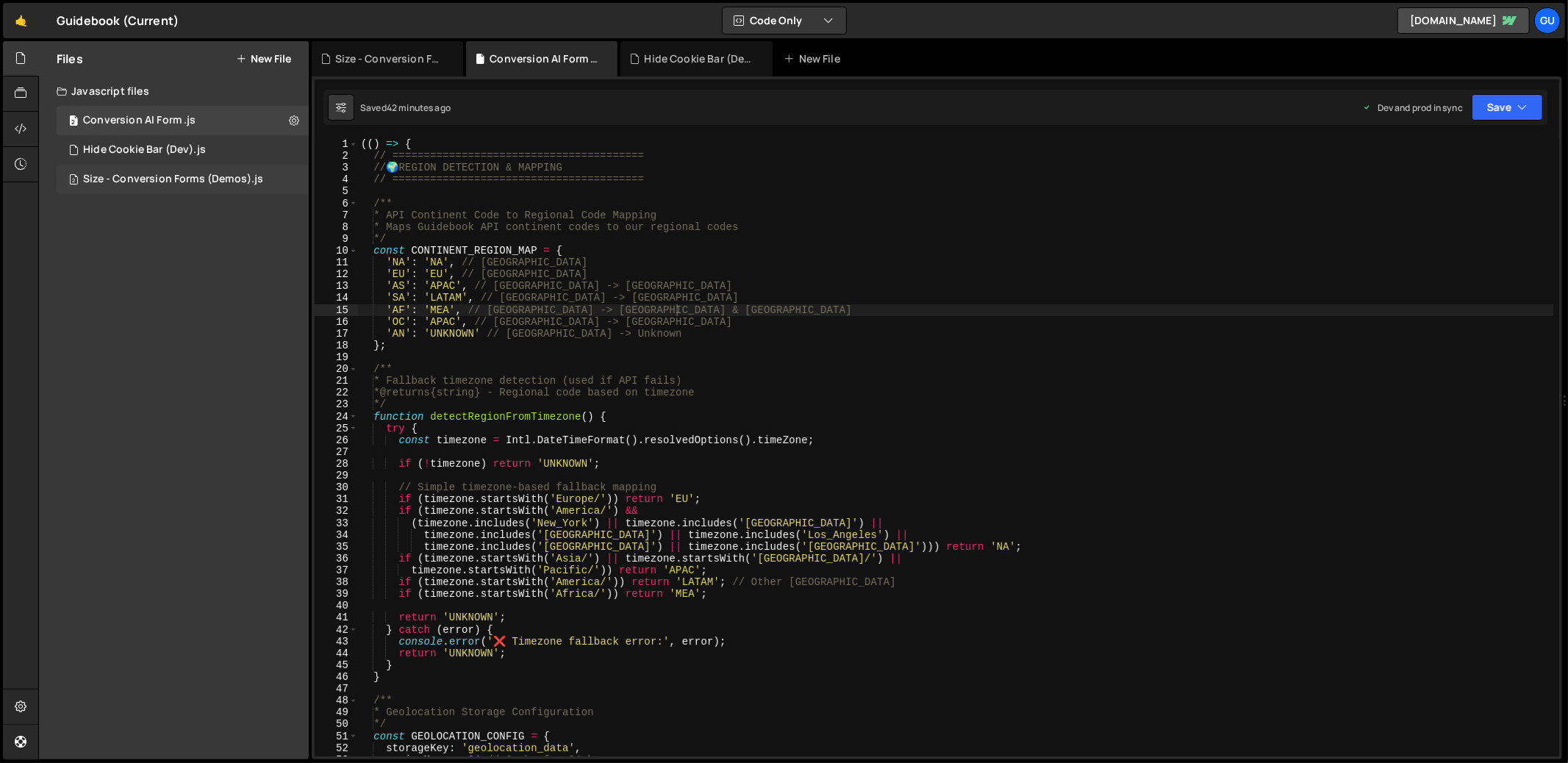
scroll to position [12905, 0]
click at [212, 175] on div "Size - Conversion Forms (Demos).js" at bounding box center [173, 178] width 180 height 13
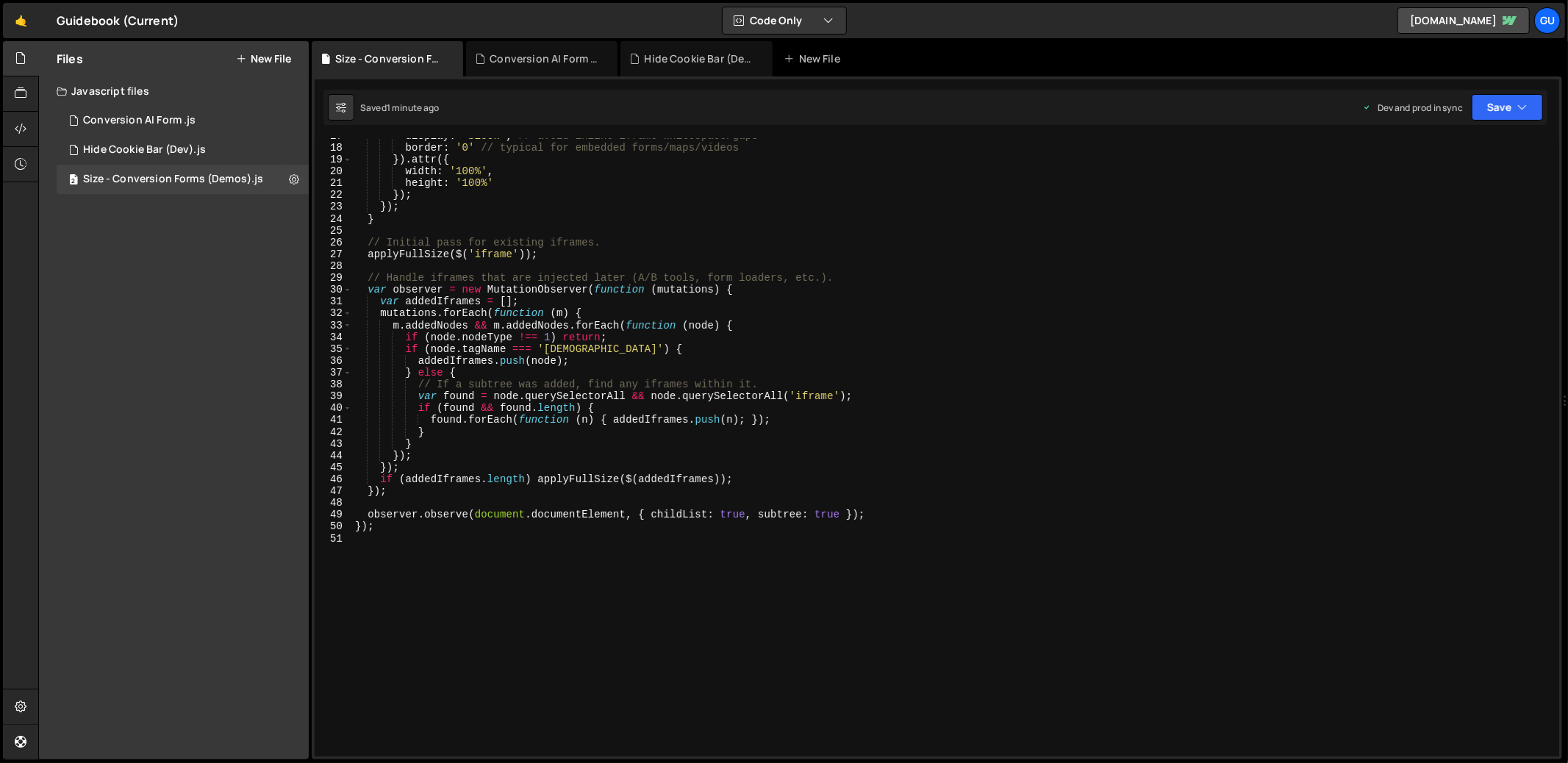
scroll to position [0, 0]
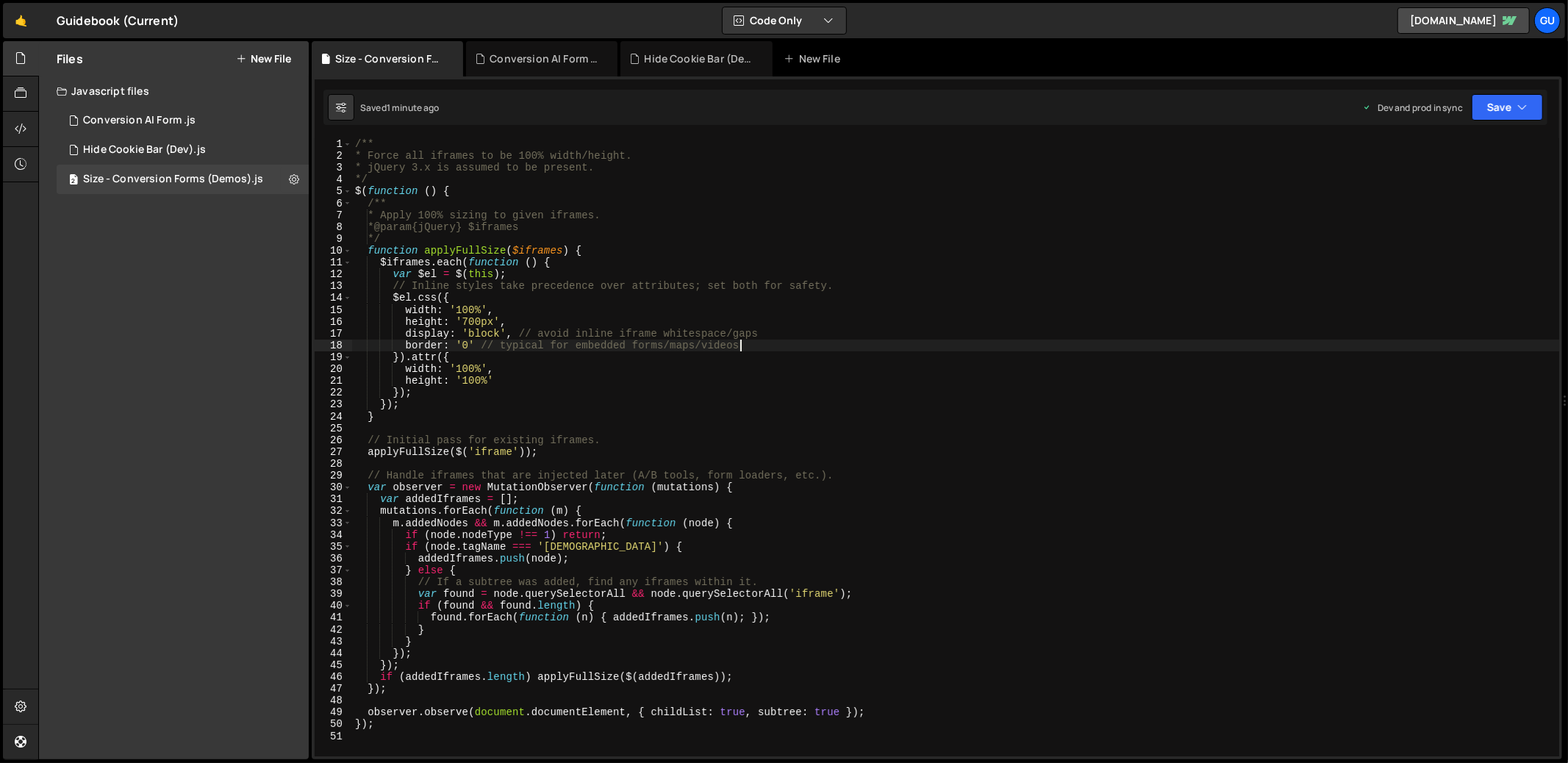
click at [792, 340] on div "/** * Force all iframes to be 100% width/height. * jQuery 3.x is assumed to be …" at bounding box center [956, 459] width 1207 height 641
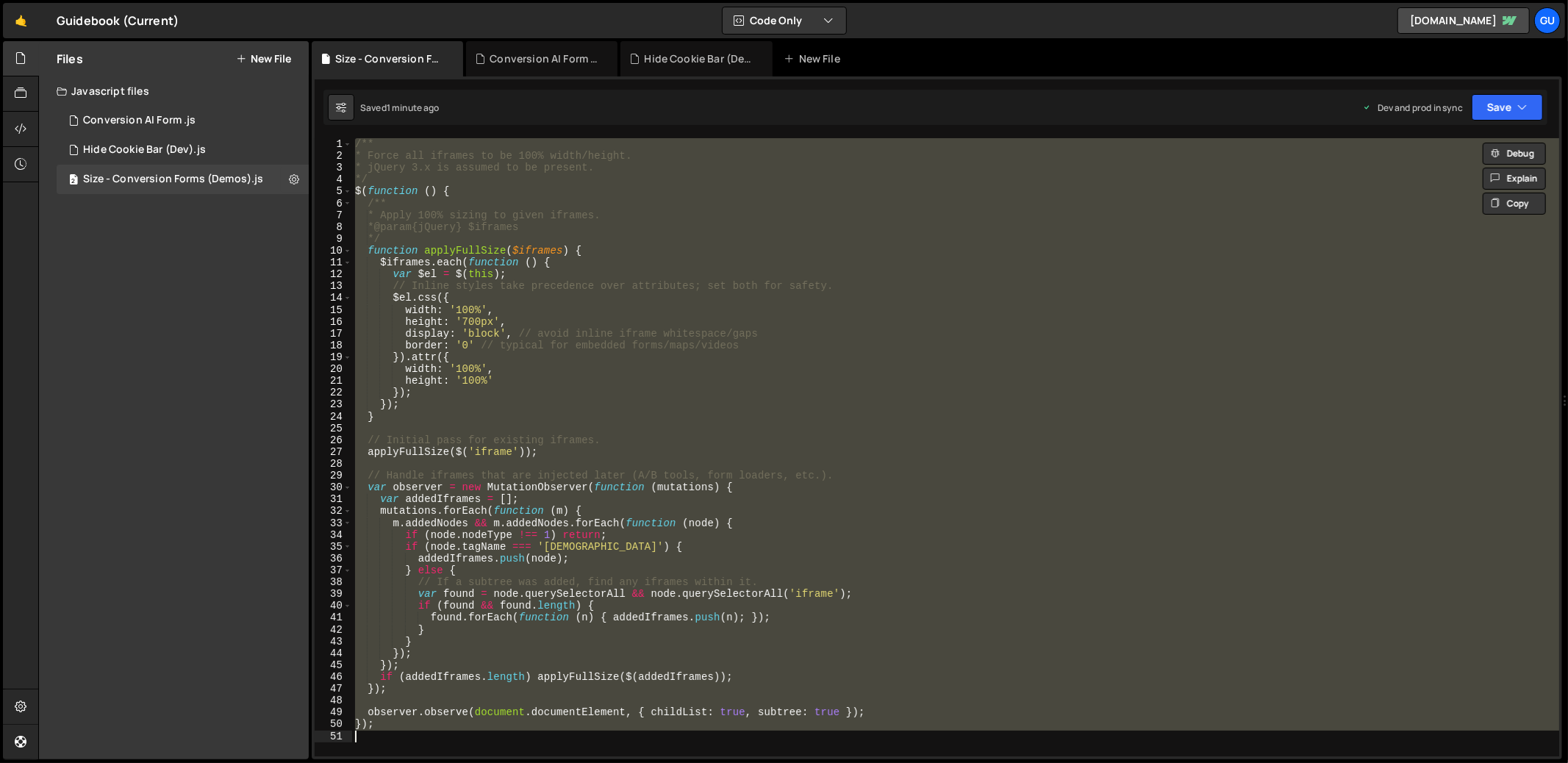
click at [1009, 359] on div "/** * Force all iframes to be 100% width/height. * jQuery 3.x is assumed to be …" at bounding box center [956, 447] width 1206 height 618
type textarea "}).attr({"
